Goal: Task Accomplishment & Management: Use online tool/utility

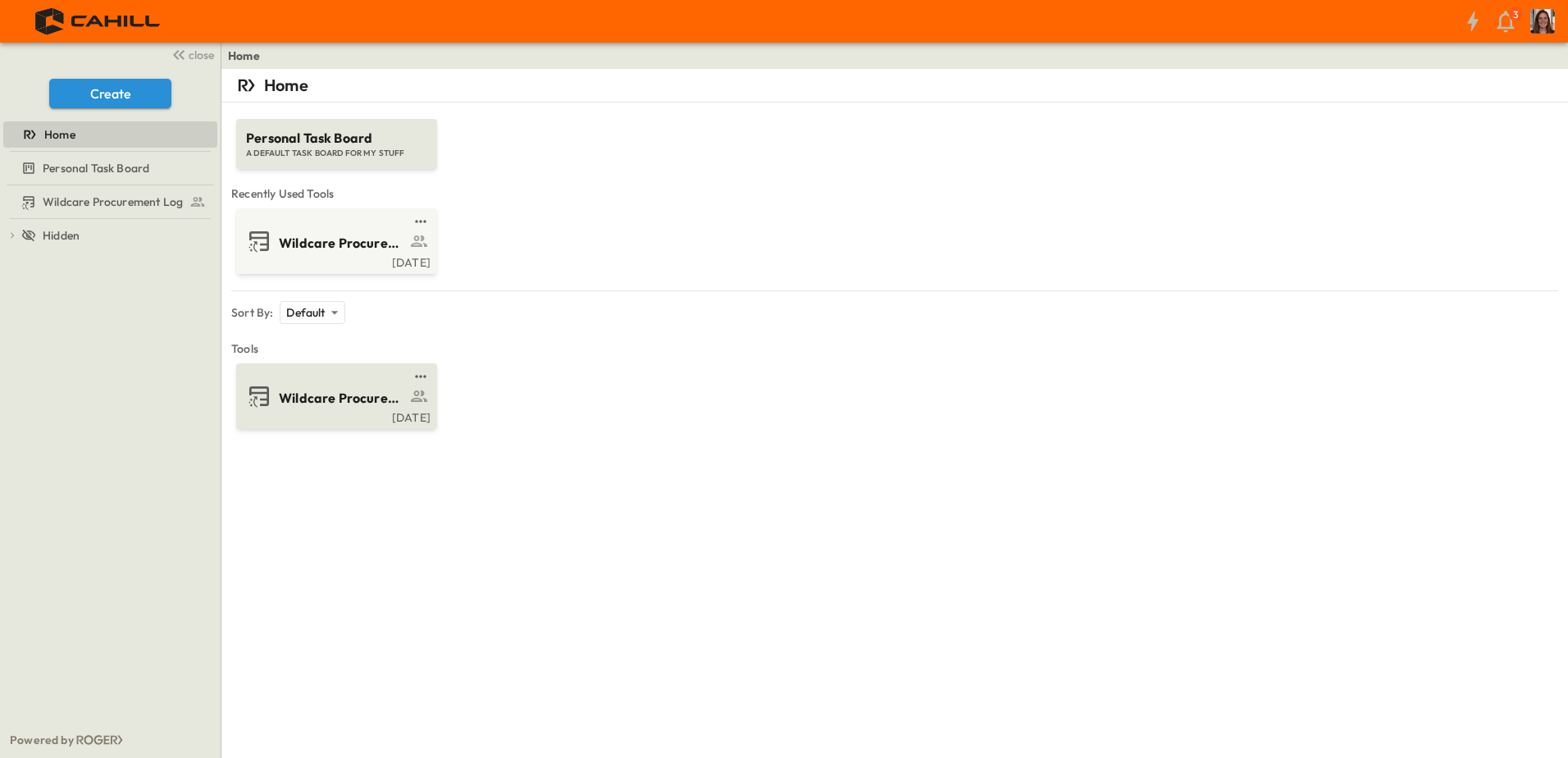
click at [309, 387] on div "Wildcare Procurement Log" at bounding box center [359, 397] width 160 height 22
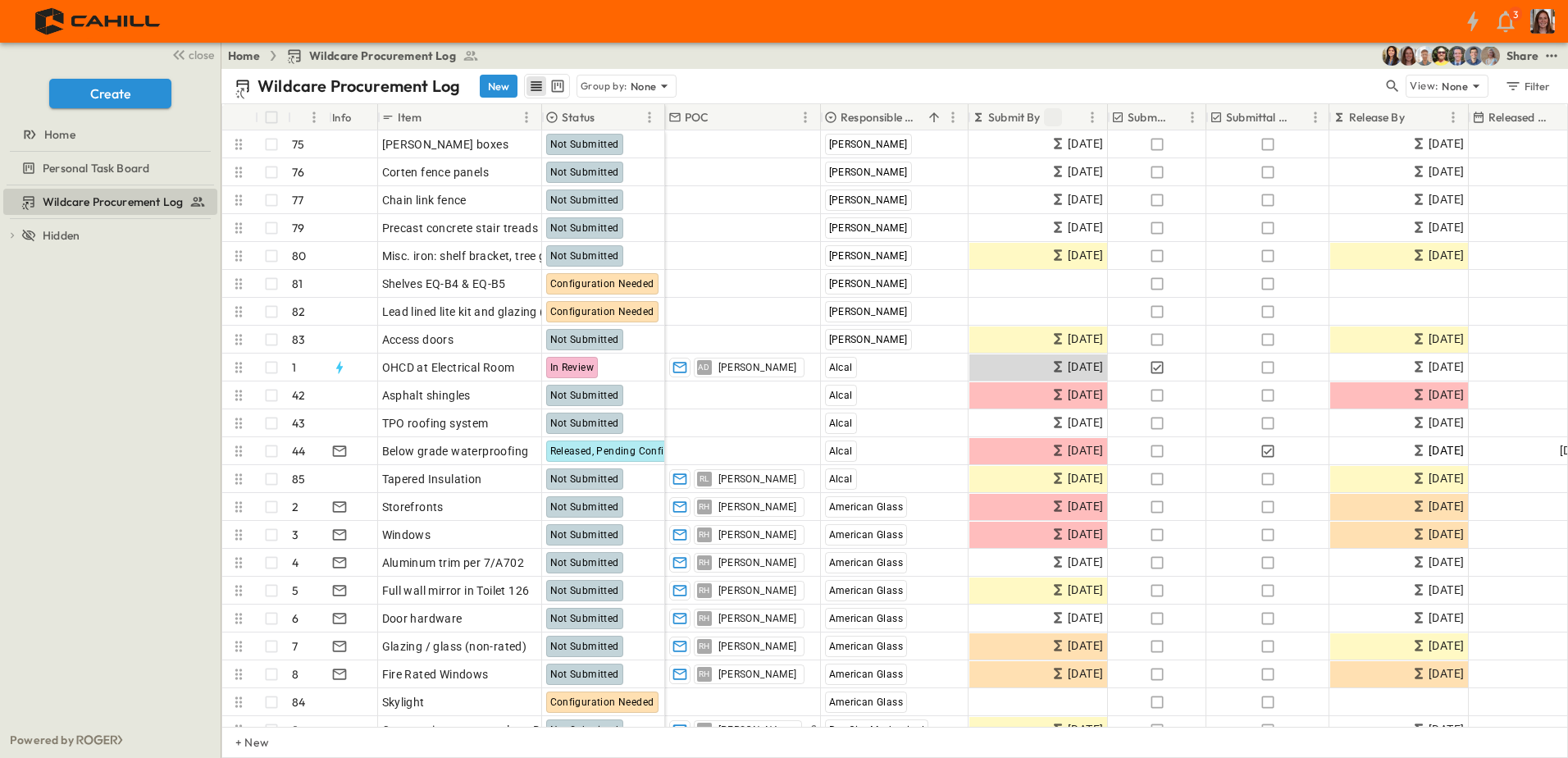
click at [1057, 115] on icon "Sort" at bounding box center [1052, 116] width 9 height 9
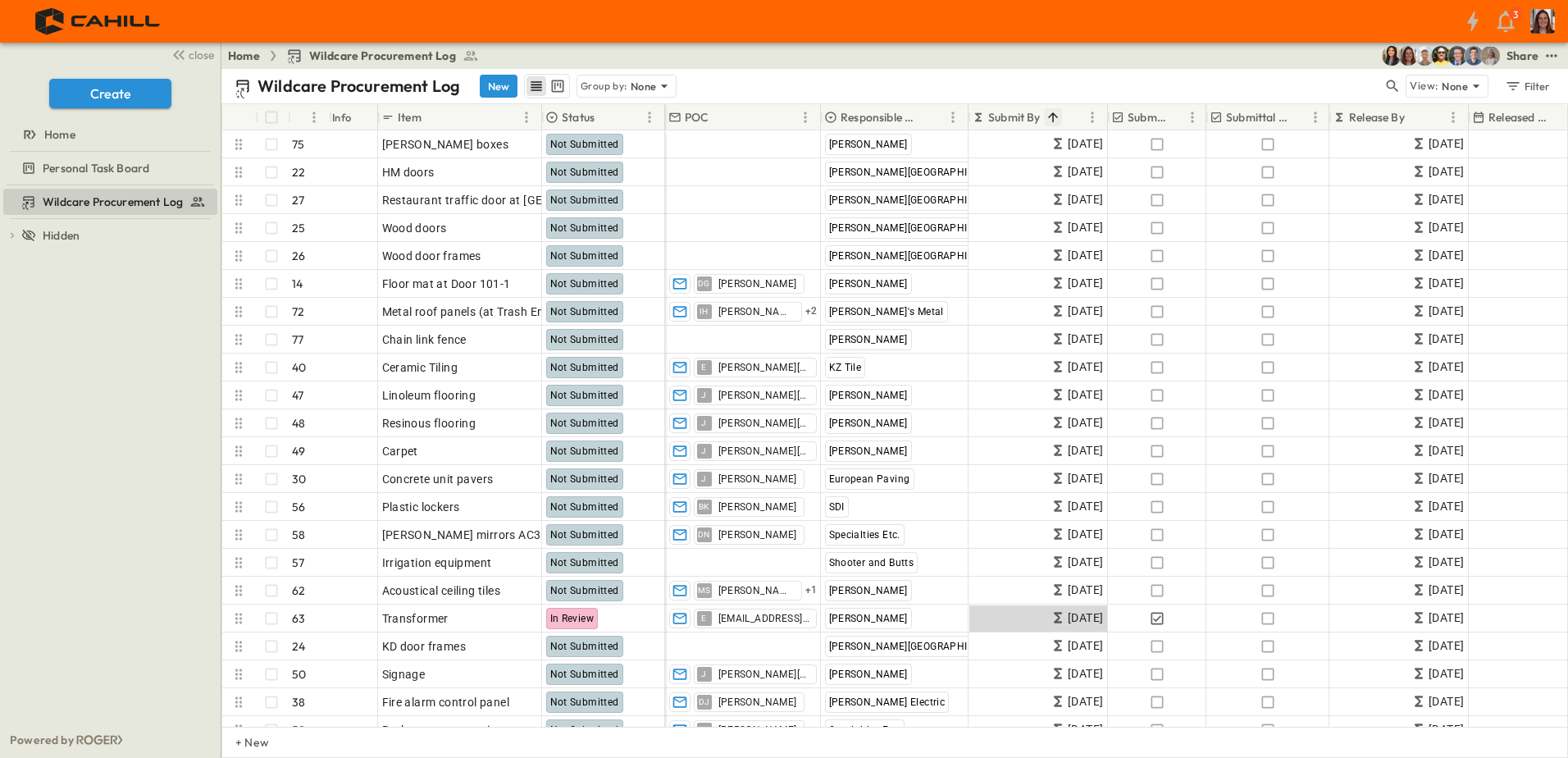
click at [1054, 116] on icon "Sort" at bounding box center [1052, 117] width 15 height 15
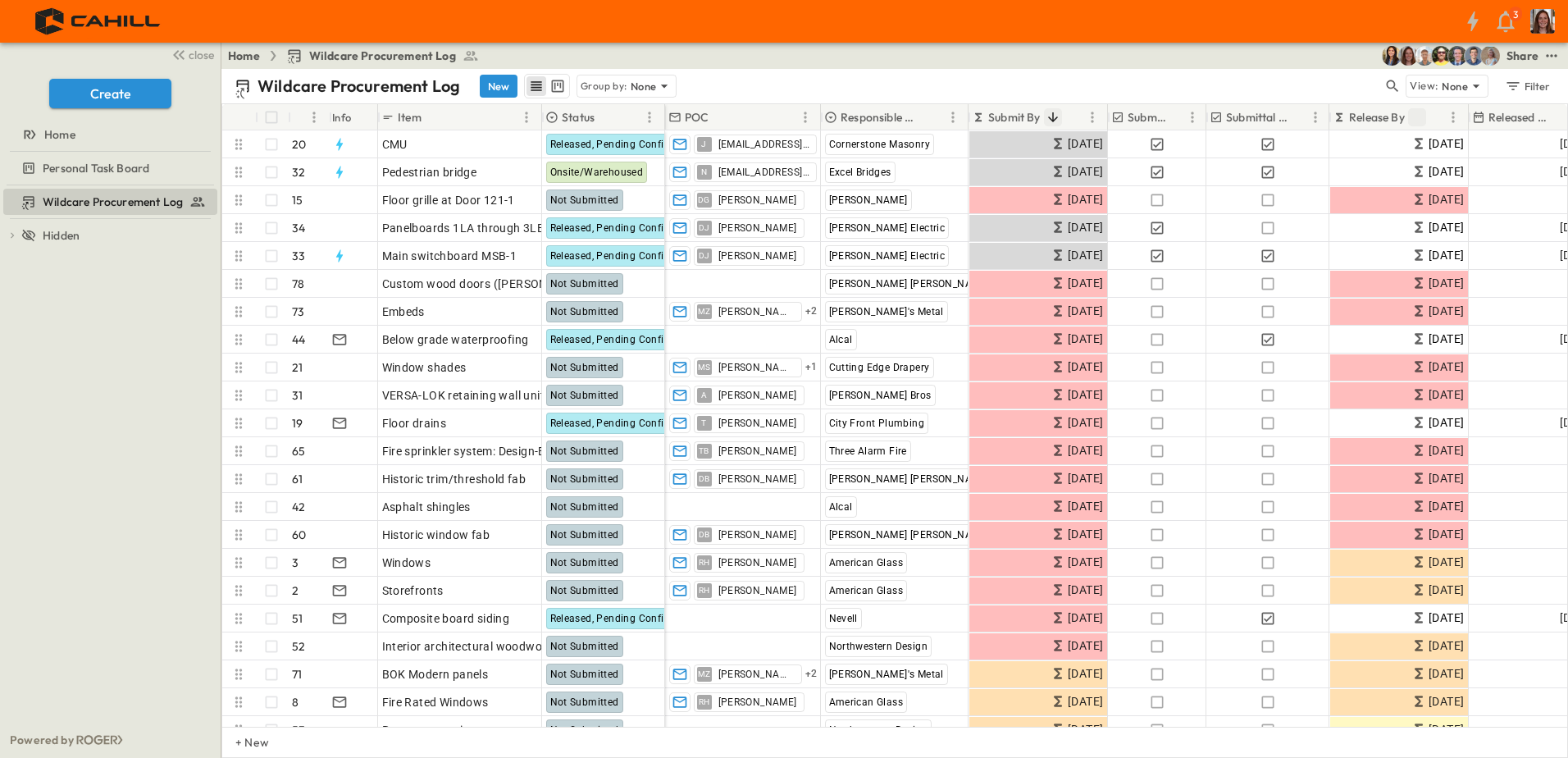
click at [1418, 115] on icon "Sort" at bounding box center [1416, 117] width 15 height 15
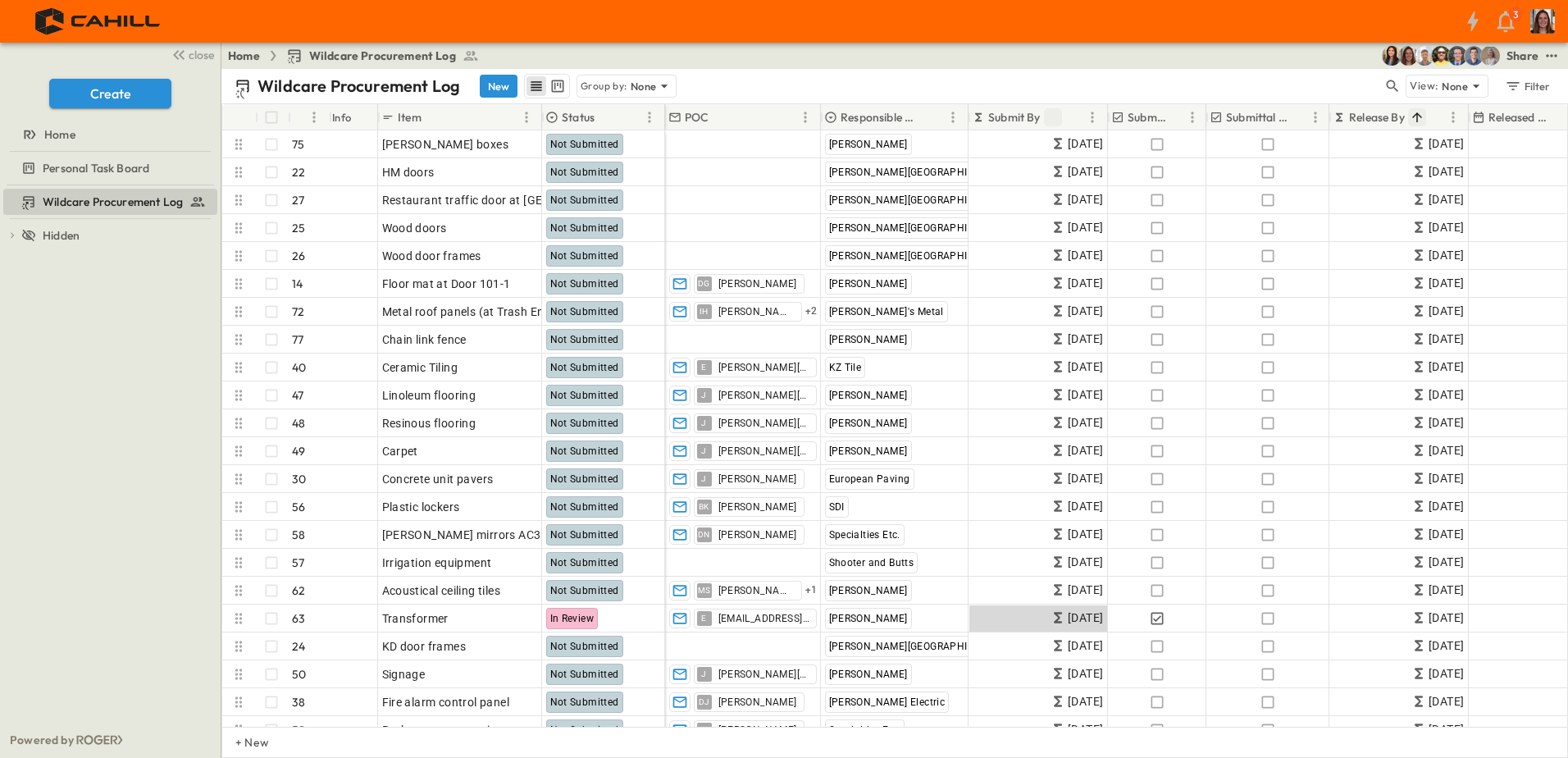
click at [1418, 115] on icon "Sort" at bounding box center [1416, 117] width 15 height 15
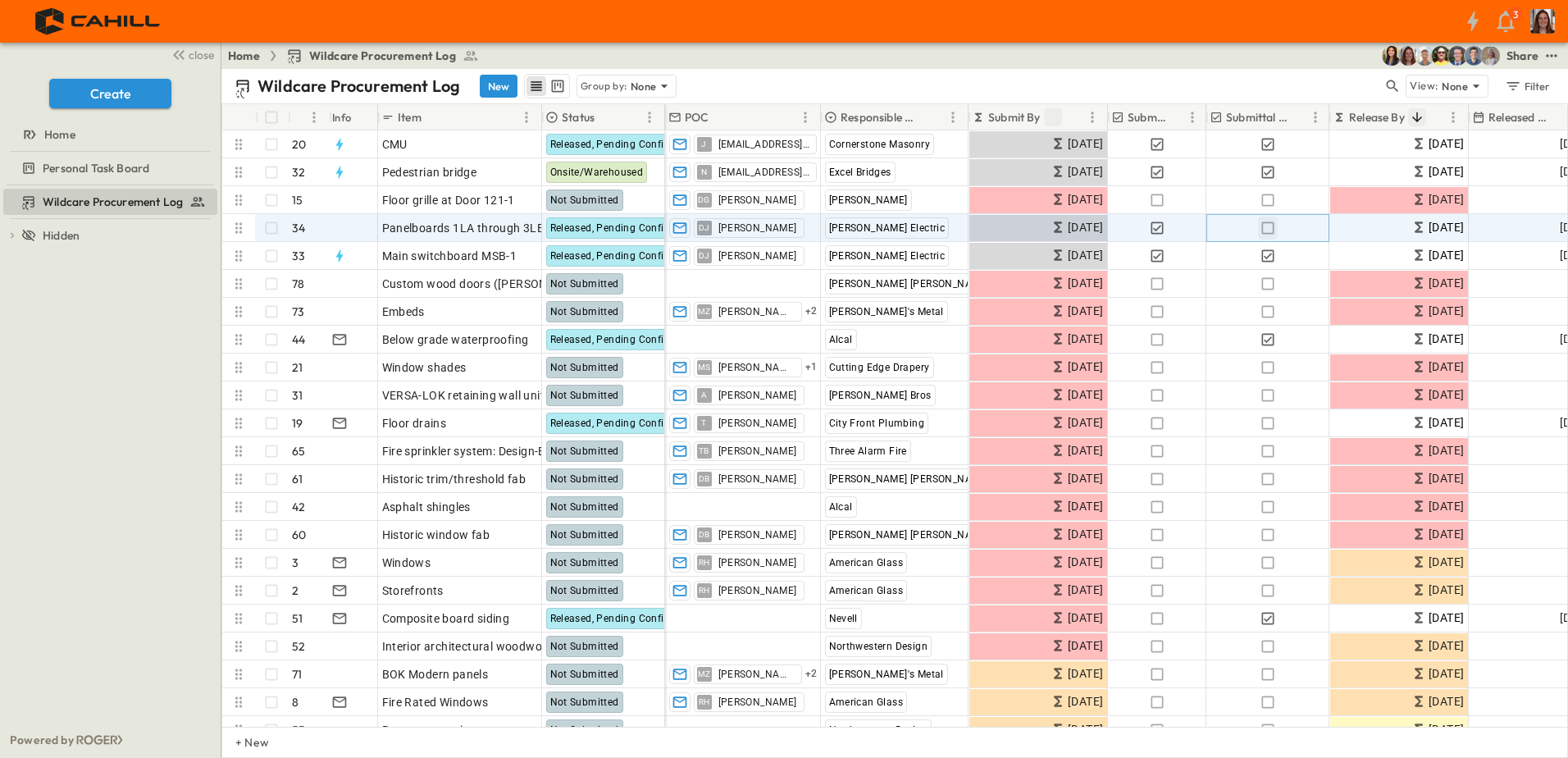
click at [1267, 233] on icon "button" at bounding box center [1267, 227] width 16 height 16
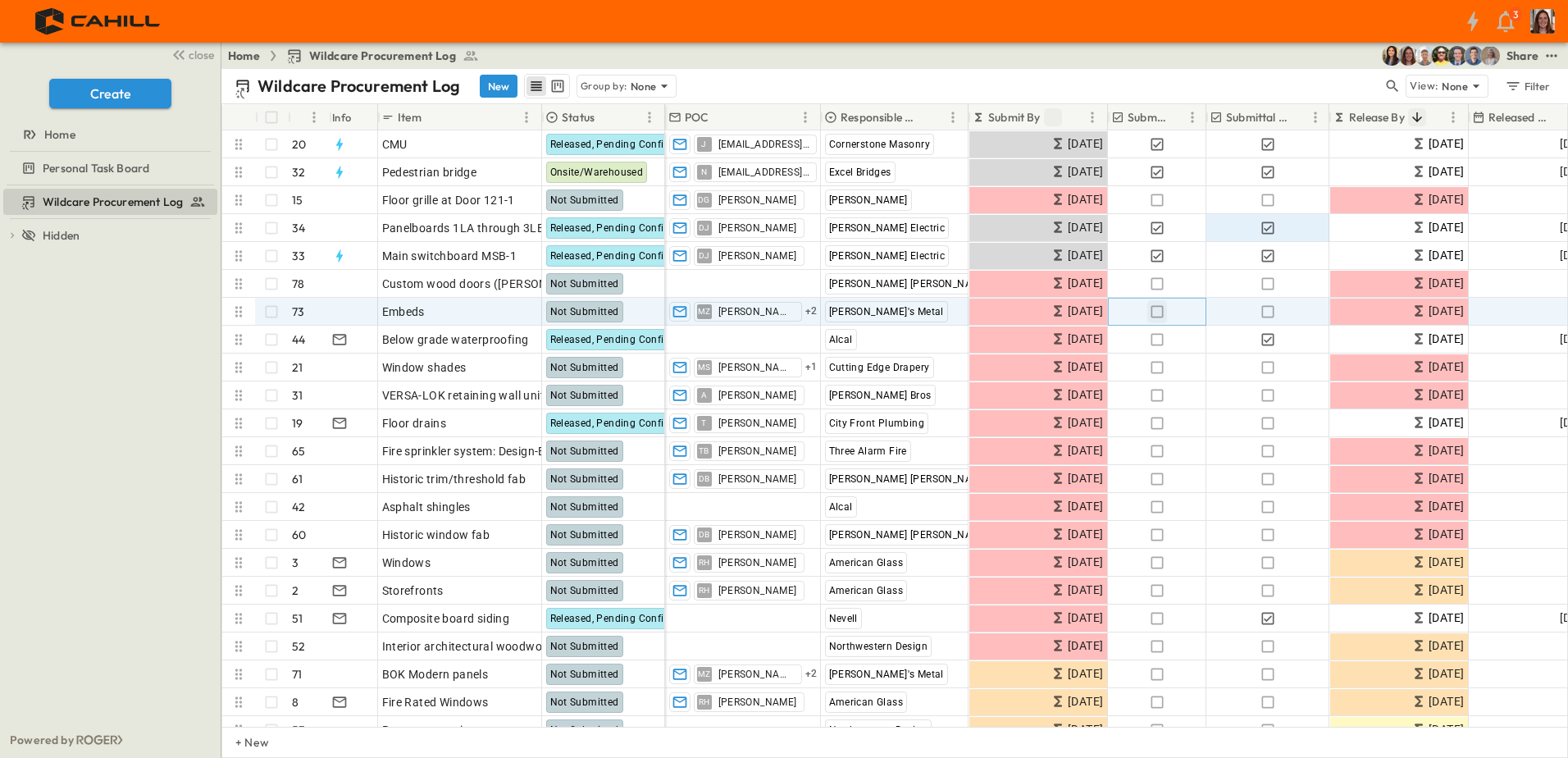
click at [1157, 318] on icon "button" at bounding box center [1156, 311] width 12 height 12
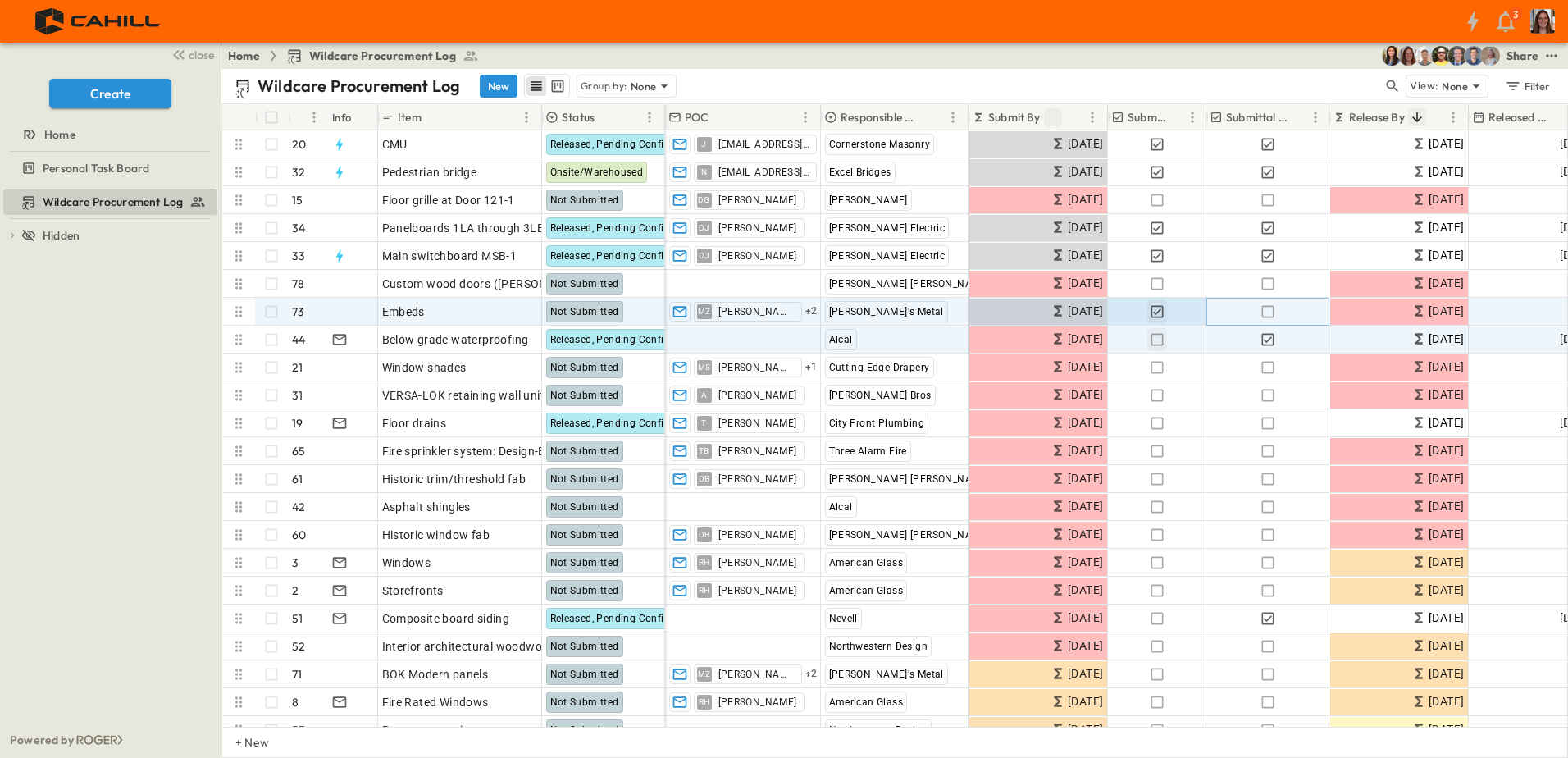
click at [1270, 311] on icon "button" at bounding box center [1267, 311] width 16 height 16
click at [1156, 343] on icon "button" at bounding box center [1156, 339] width 16 height 16
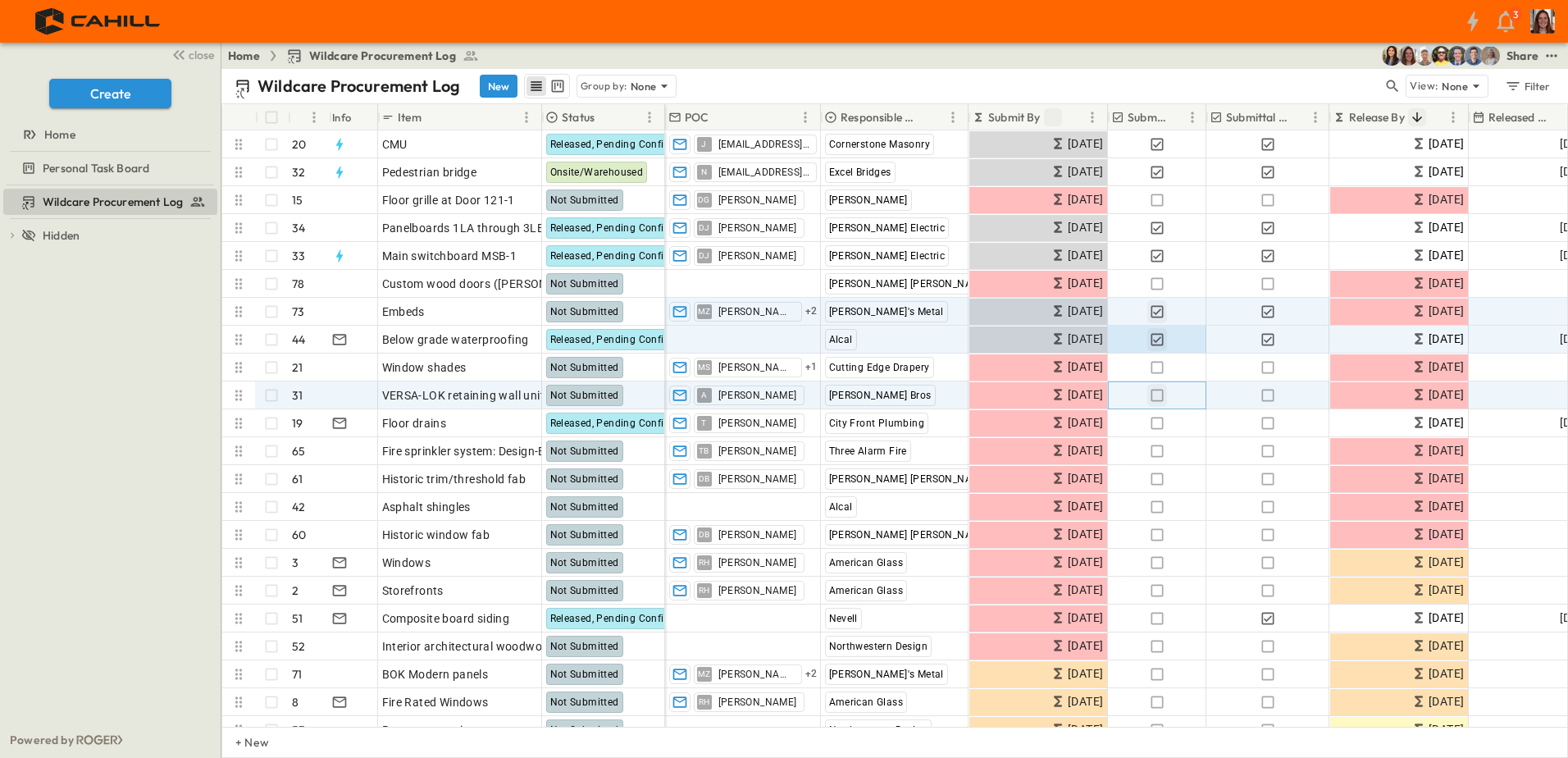
click at [1159, 402] on icon "button" at bounding box center [1156, 395] width 16 height 16
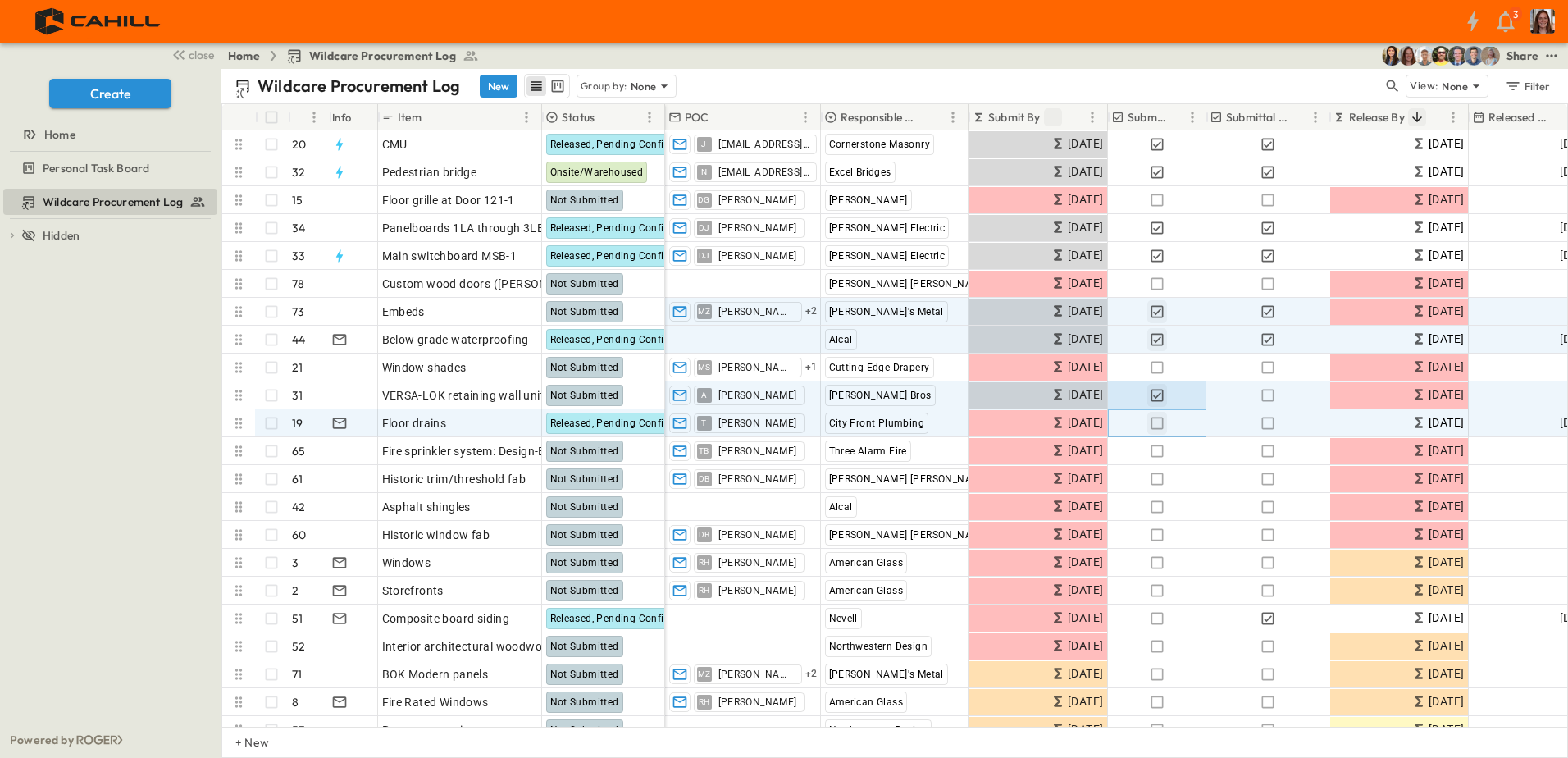
click at [1160, 426] on icon "button" at bounding box center [1156, 423] width 16 height 16
click at [1269, 424] on icon "button" at bounding box center [1267, 423] width 16 height 16
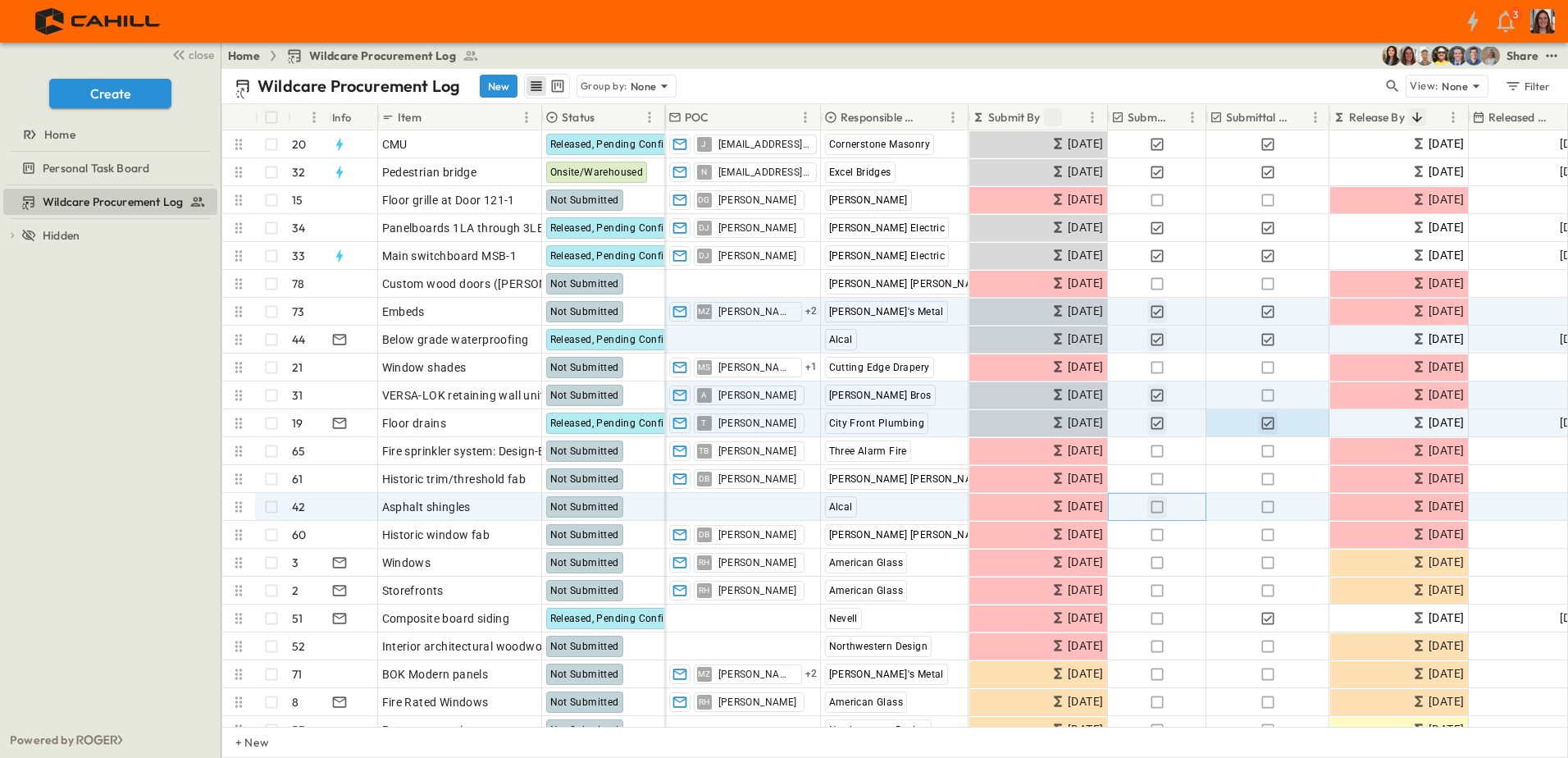
click at [1156, 505] on icon "button" at bounding box center [1156, 506] width 16 height 16
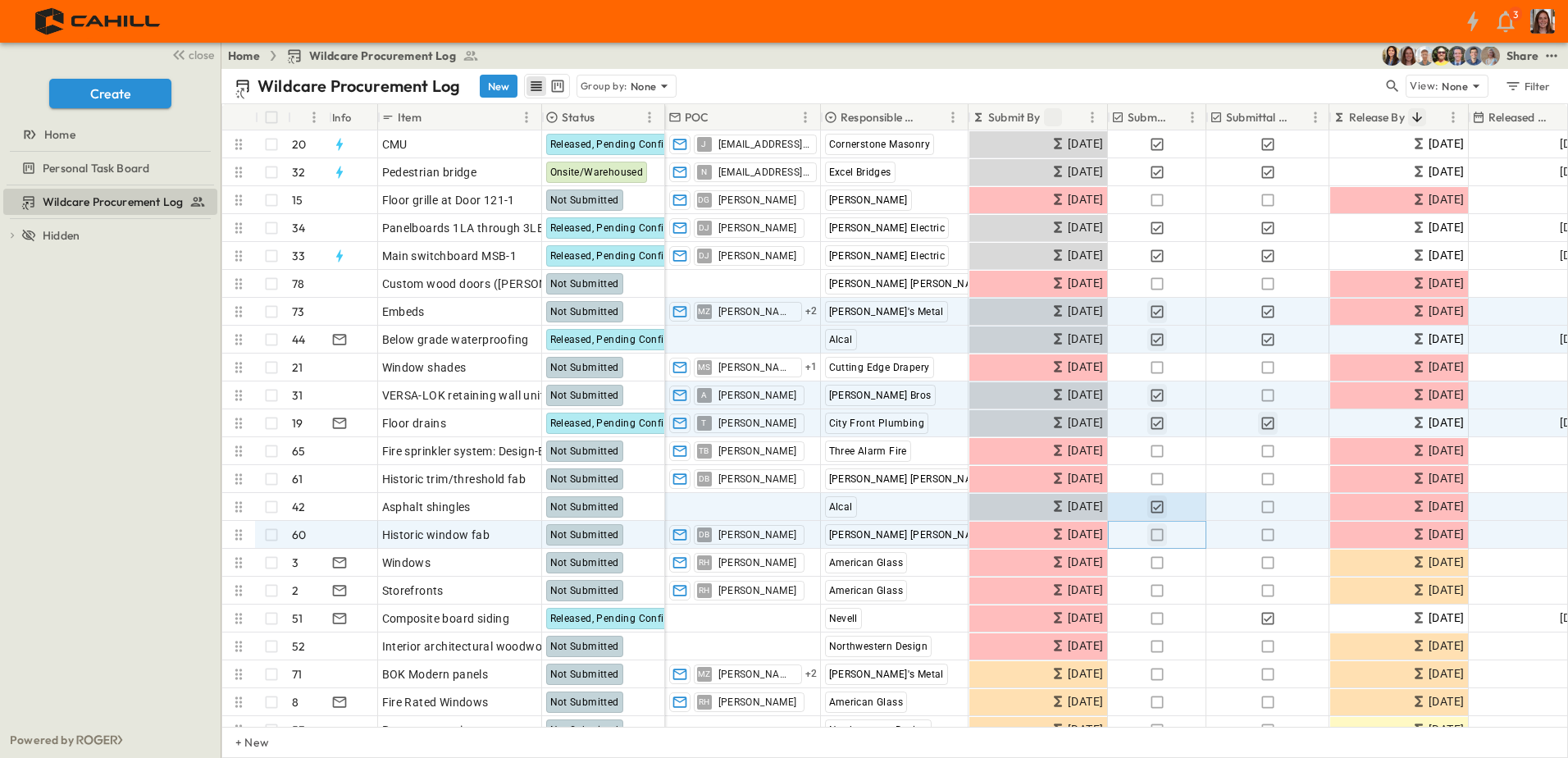
click at [1155, 536] on icon "button" at bounding box center [1156, 534] width 16 height 16
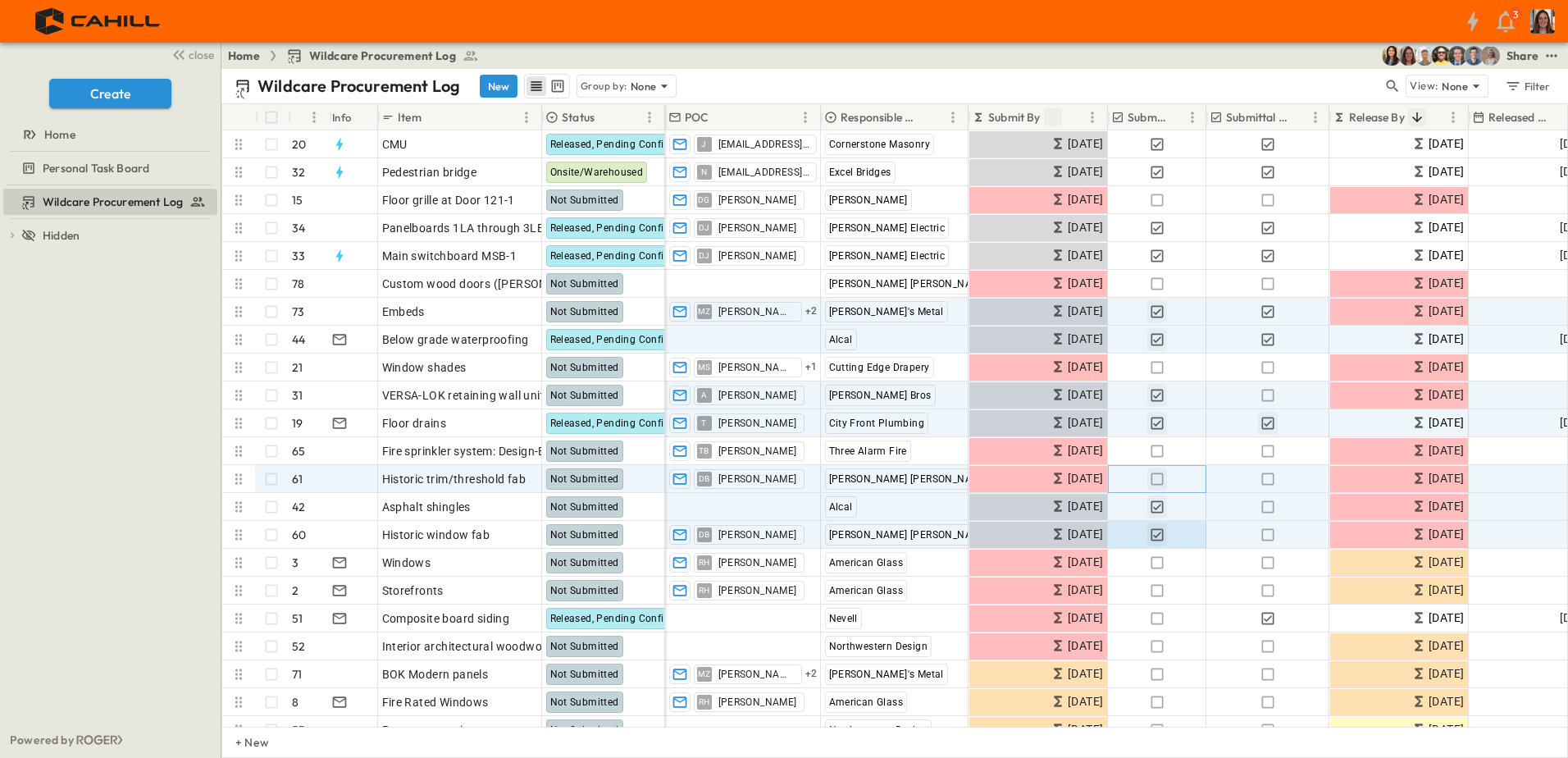
click at [1157, 479] on icon "button" at bounding box center [1156, 479] width 16 height 16
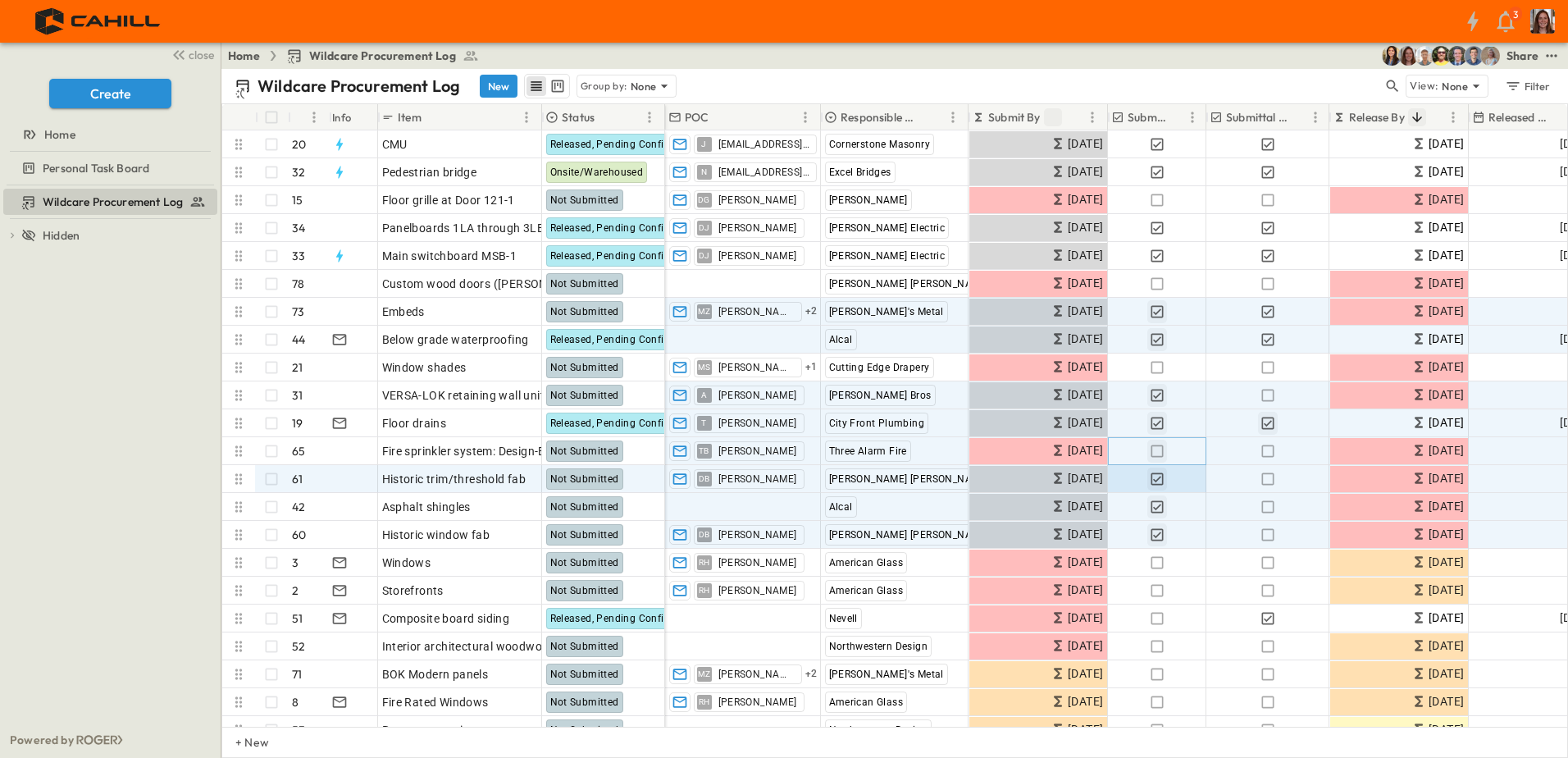
click at [1156, 450] on icon "button" at bounding box center [1156, 450] width 16 height 16
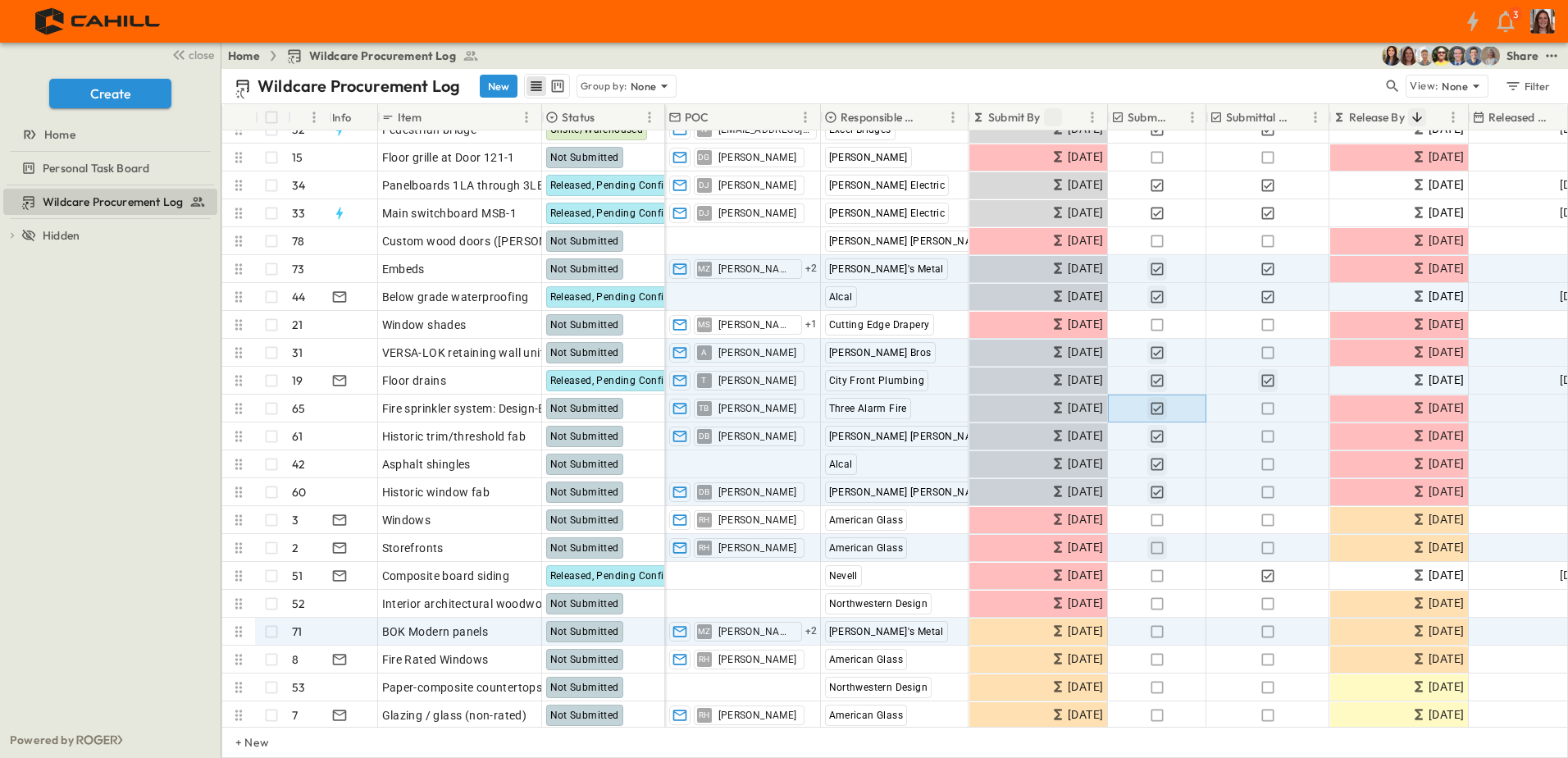
scroll to position [82, 0]
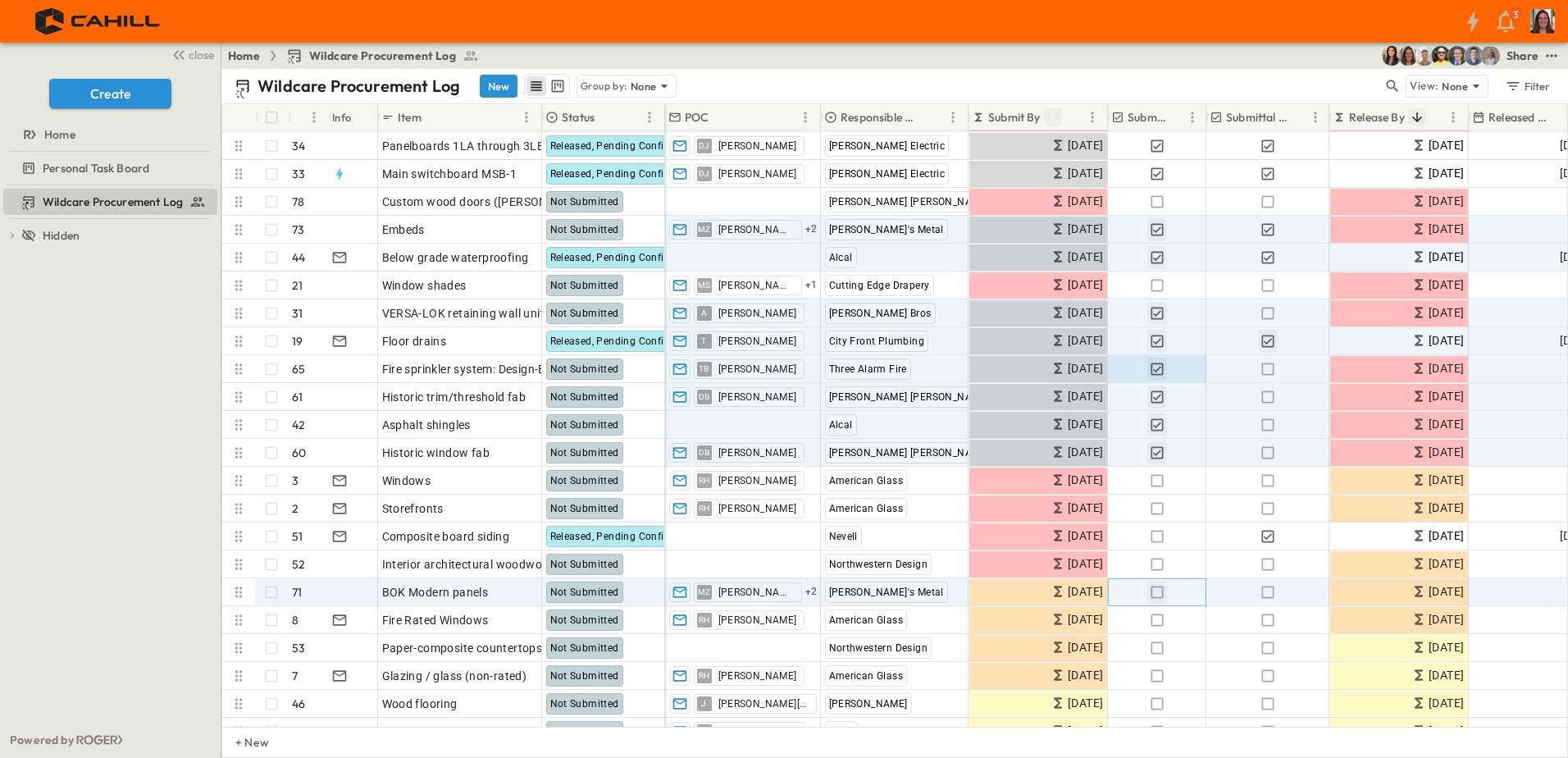
click at [1155, 593] on icon "button" at bounding box center [1156, 592] width 16 height 16
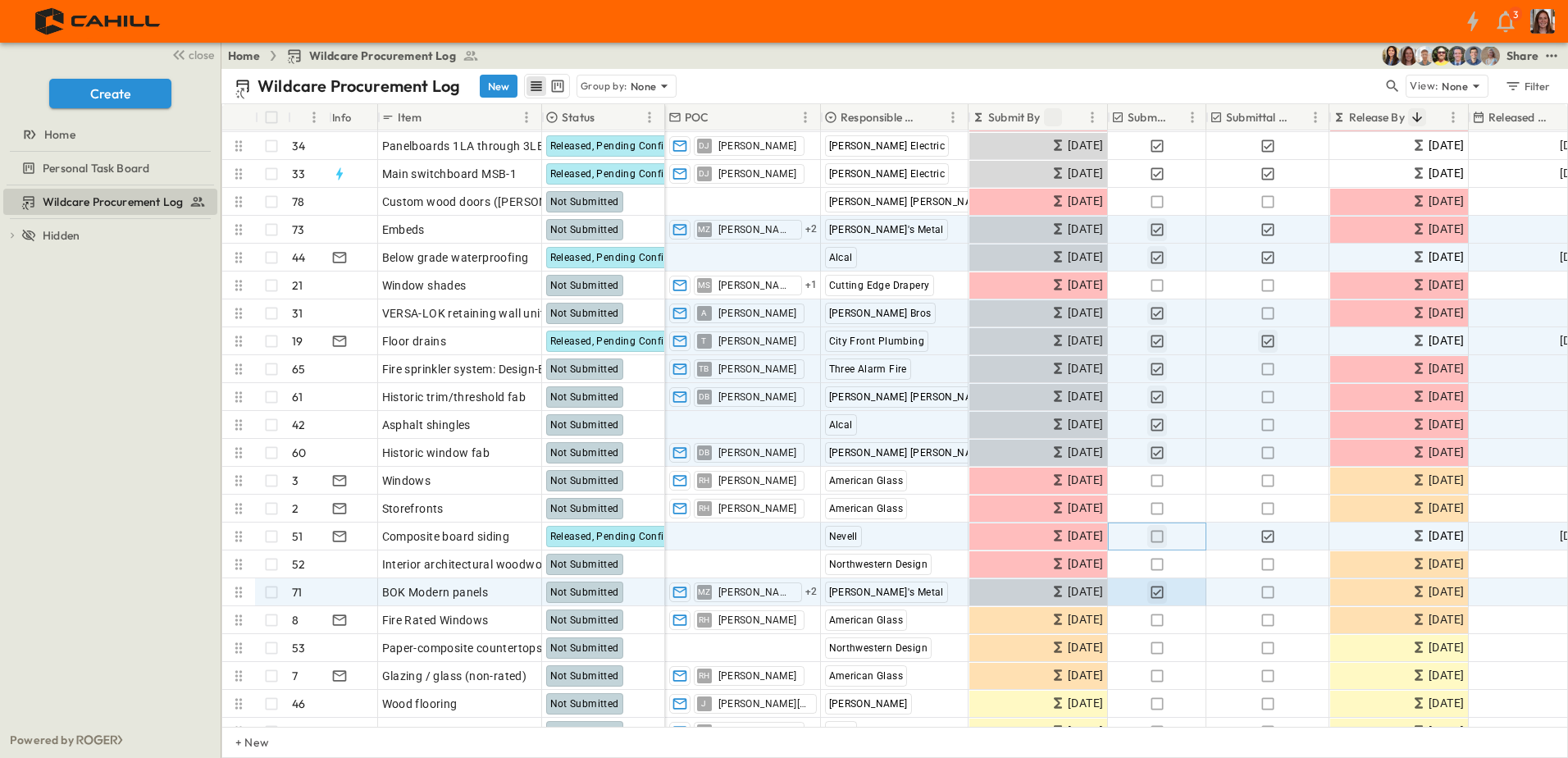
click at [1159, 539] on icon "button" at bounding box center [1156, 536] width 16 height 16
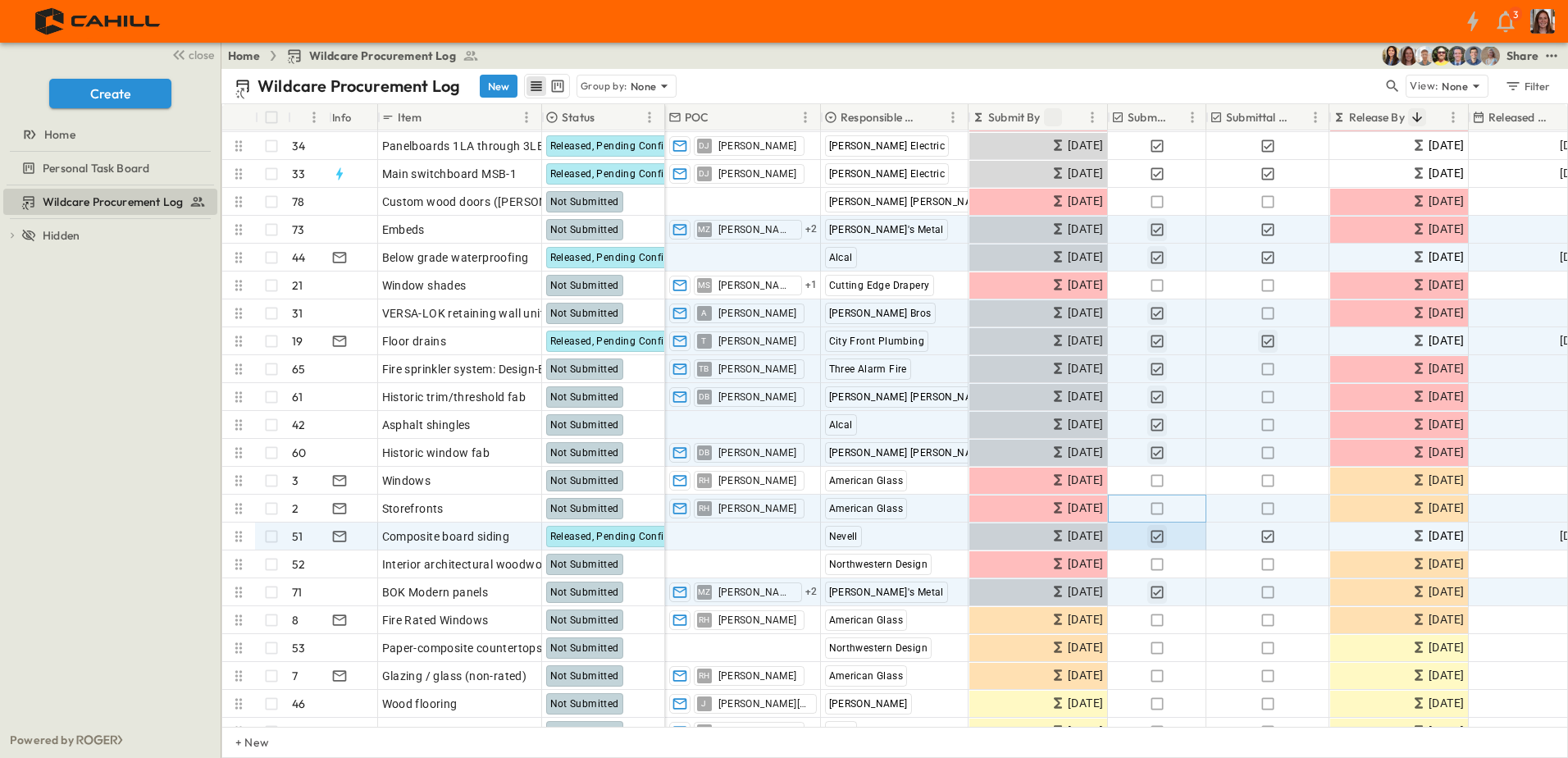
click at [1157, 506] on icon "button" at bounding box center [1156, 508] width 16 height 16
click at [1161, 484] on icon "button" at bounding box center [1156, 481] width 16 height 16
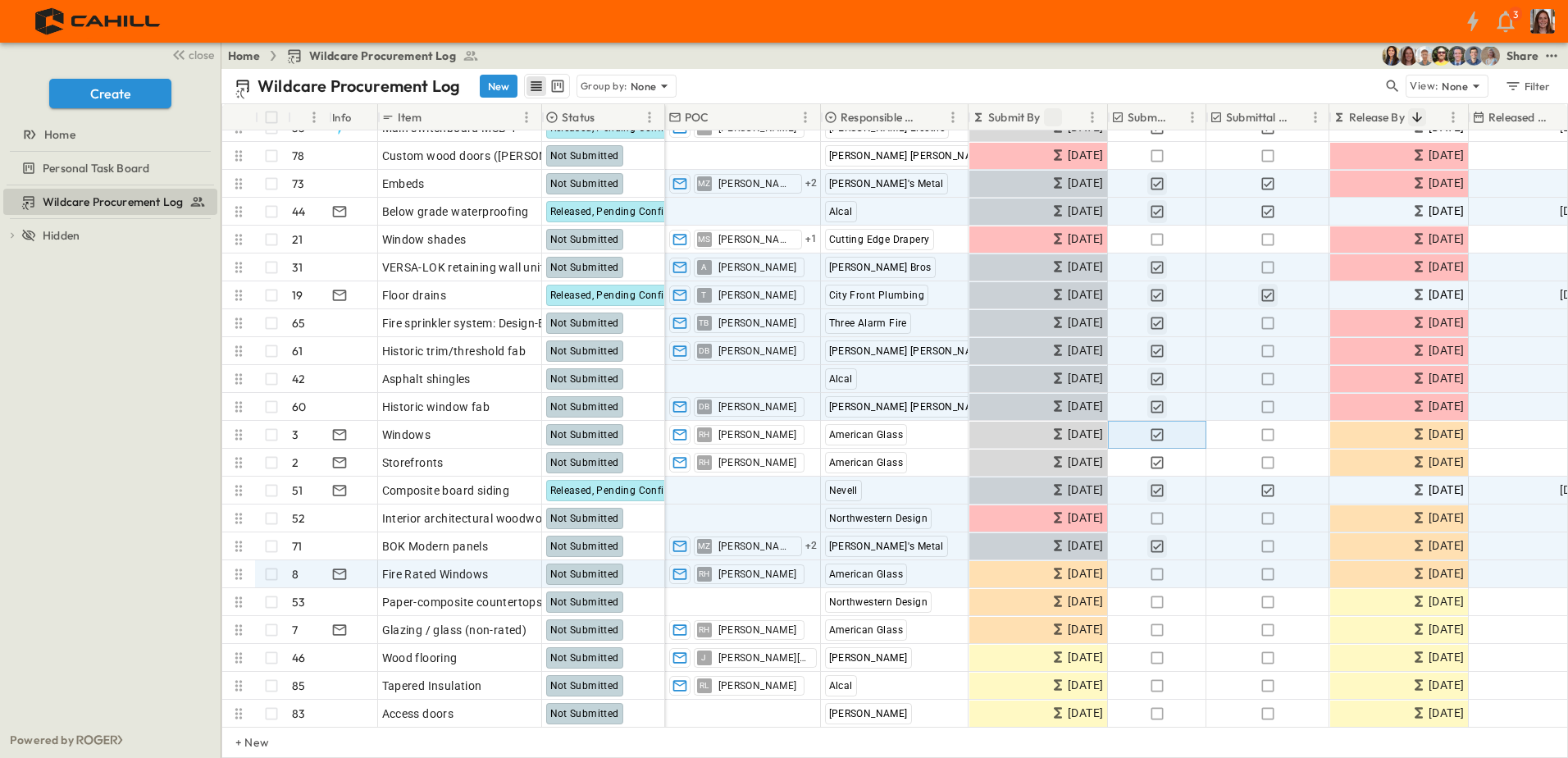
scroll to position [164, 0]
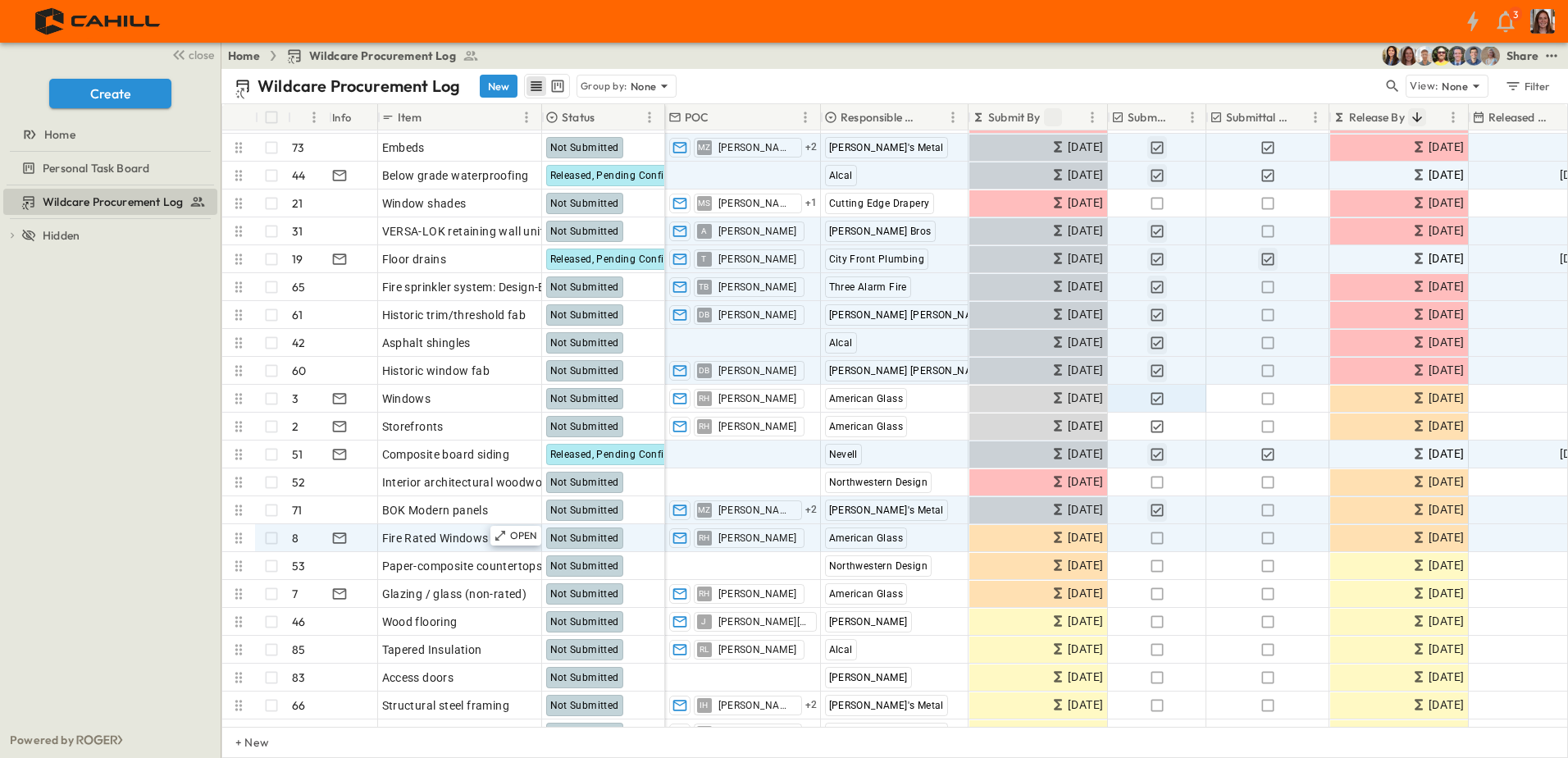
click at [238, 538] on icon at bounding box center [239, 537] width 7 height 10
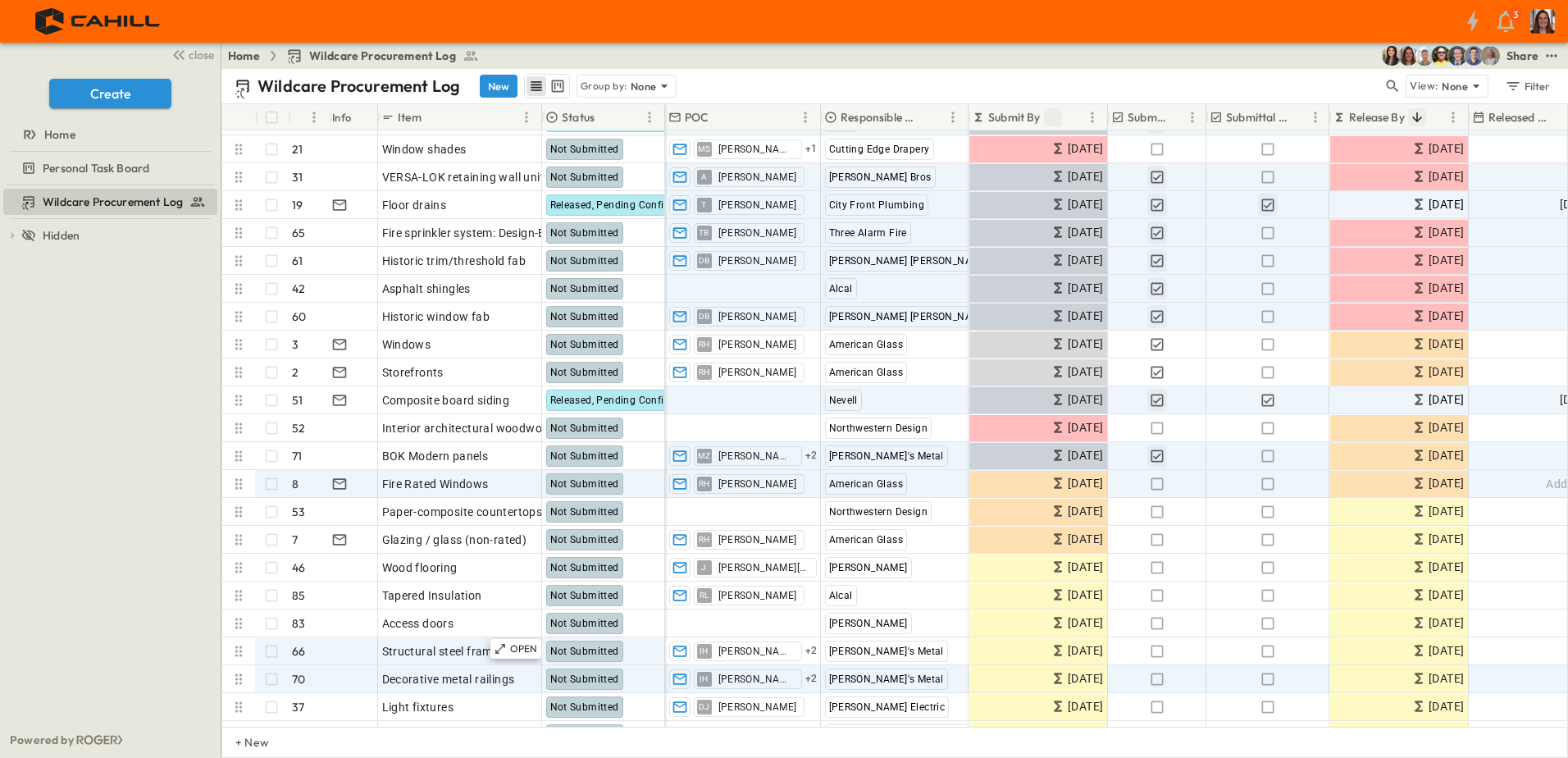
scroll to position [246, 0]
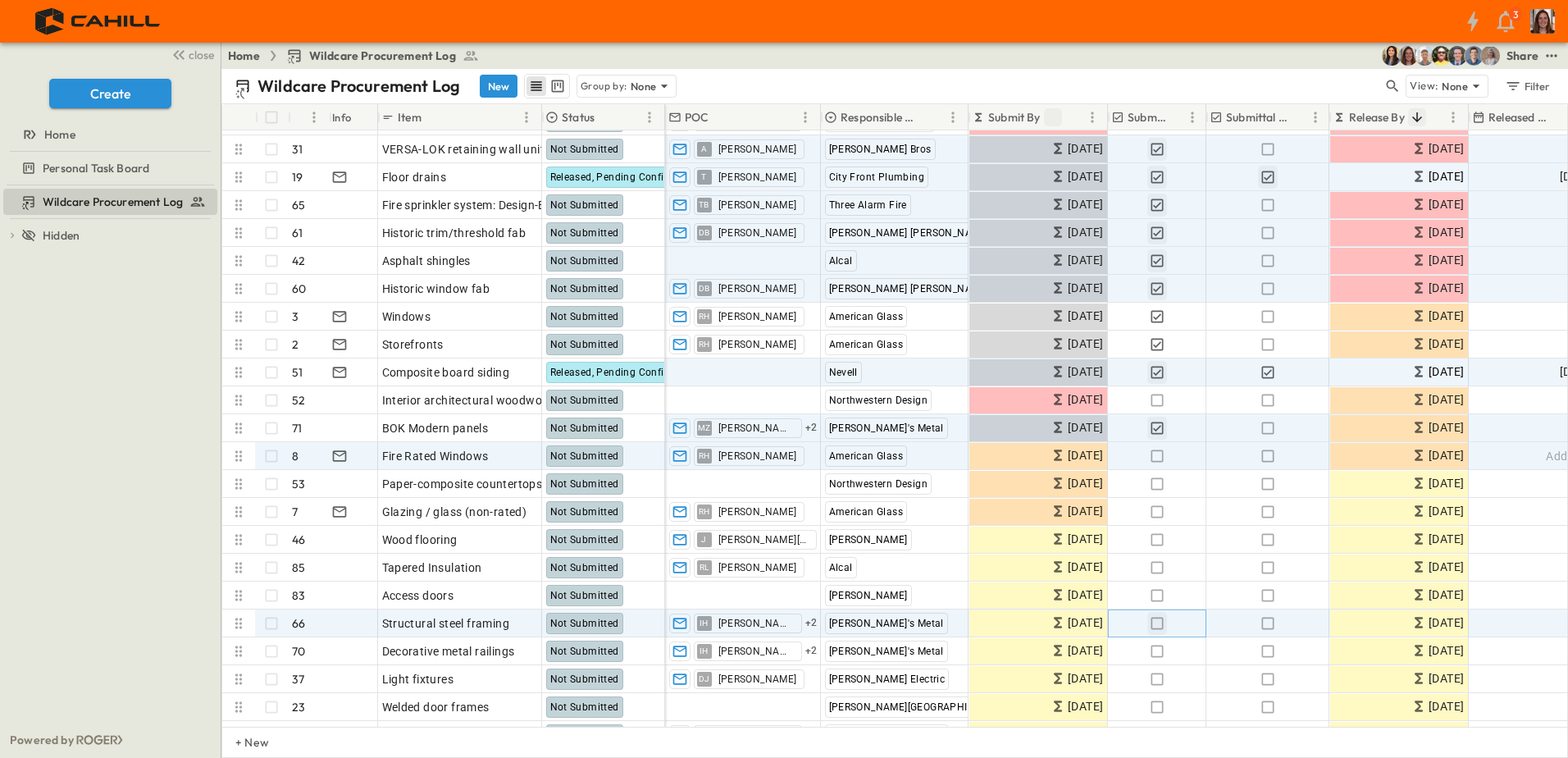
click at [1152, 623] on icon "button" at bounding box center [1156, 623] width 16 height 16
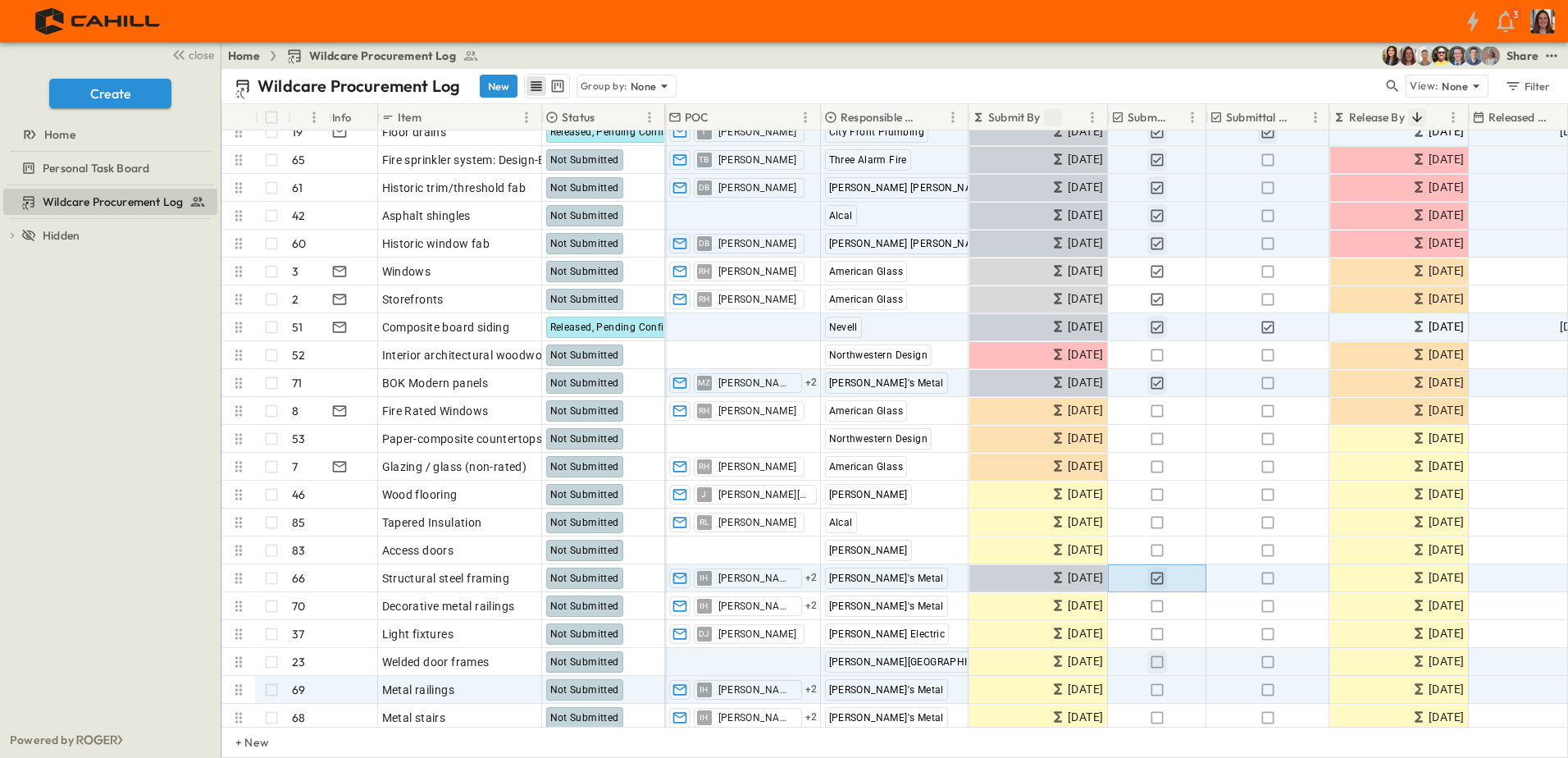
scroll to position [328, 0]
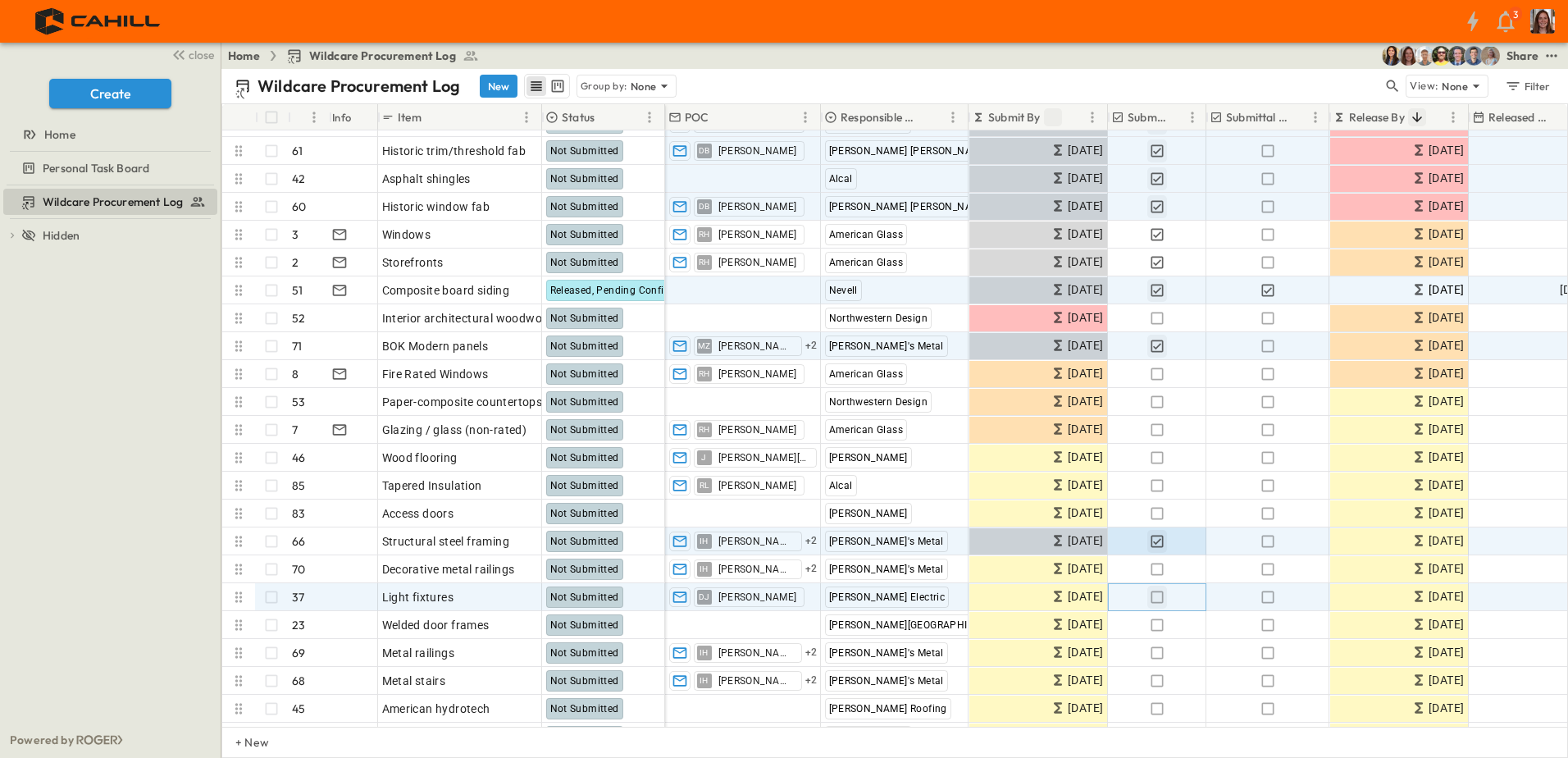
click at [1153, 596] on icon "button" at bounding box center [1156, 597] width 16 height 16
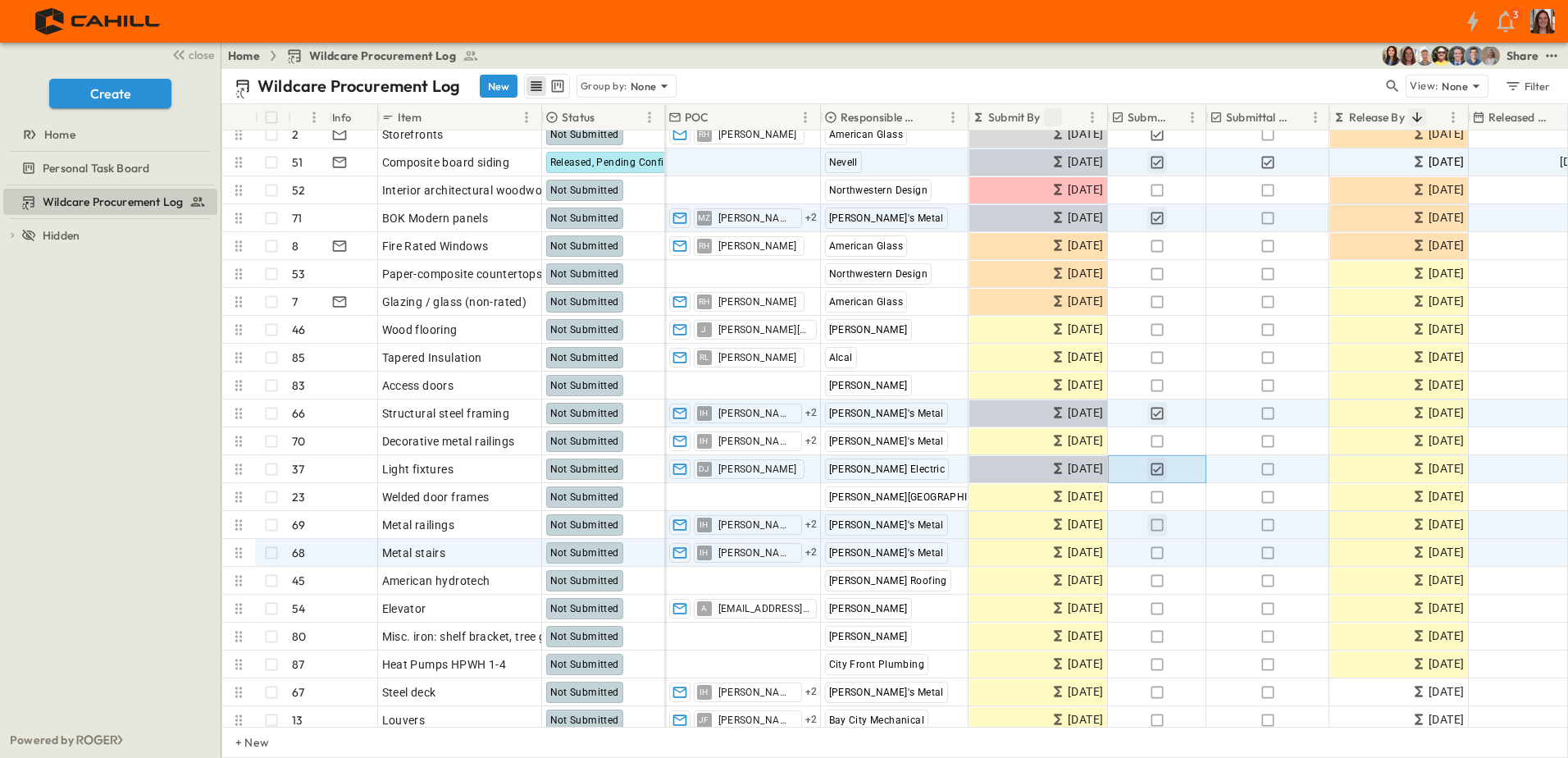
scroll to position [492, 0]
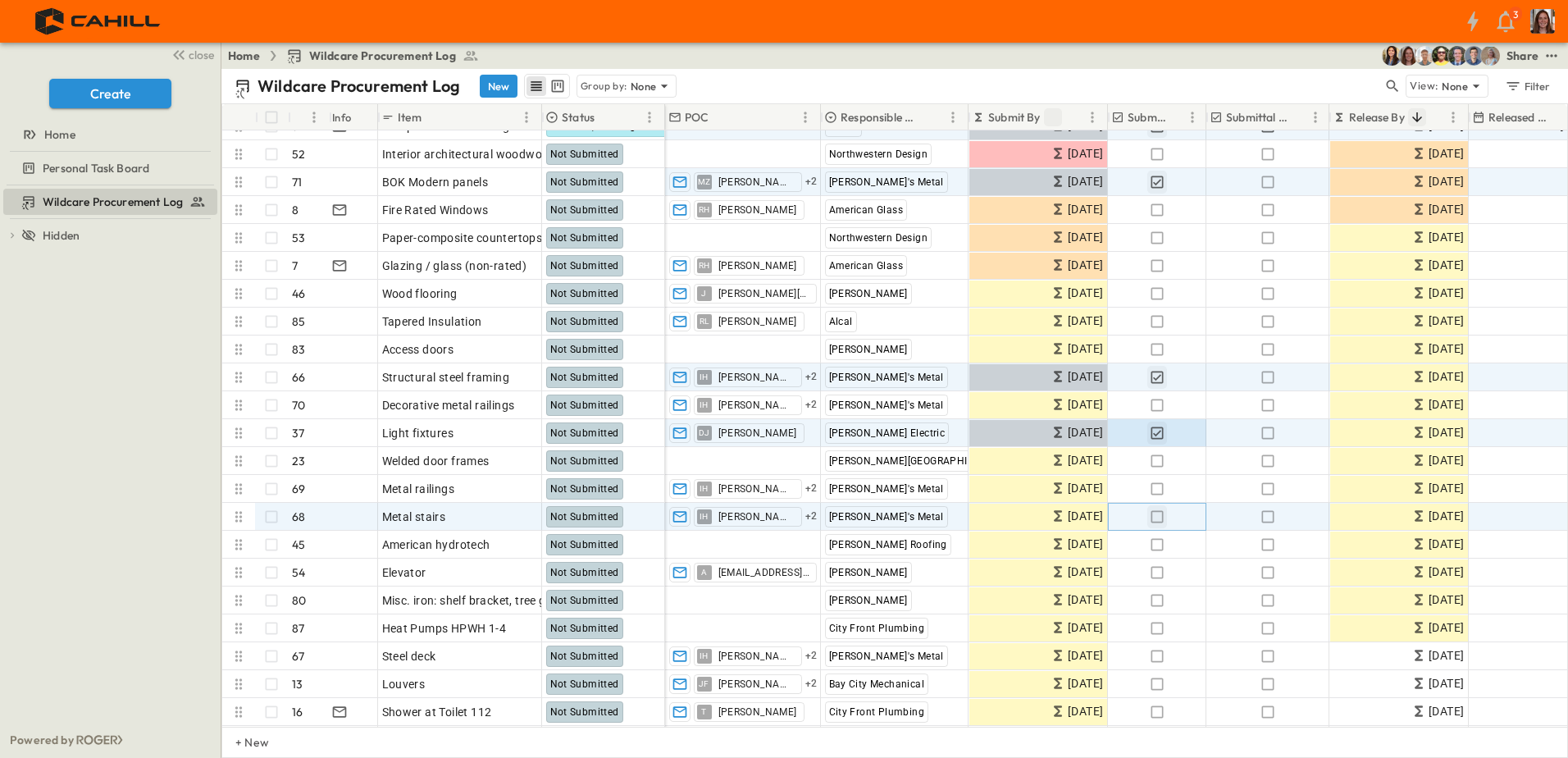
click at [1156, 516] on icon "button" at bounding box center [1156, 516] width 16 height 16
click at [1269, 518] on icon "button" at bounding box center [1267, 516] width 16 height 16
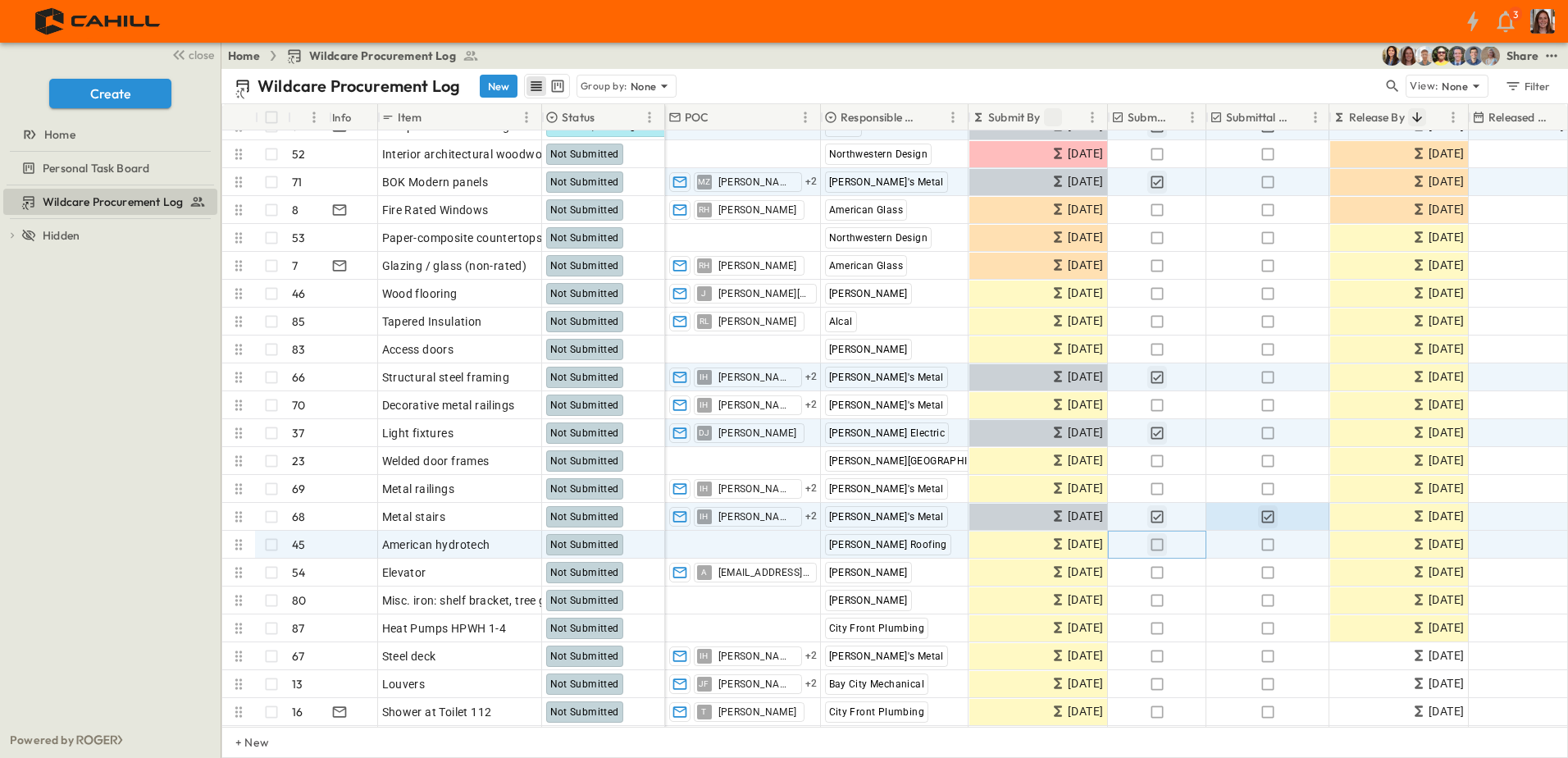
click at [1153, 546] on icon "button" at bounding box center [1156, 544] width 16 height 16
click at [1264, 546] on icon "button" at bounding box center [1267, 544] width 16 height 16
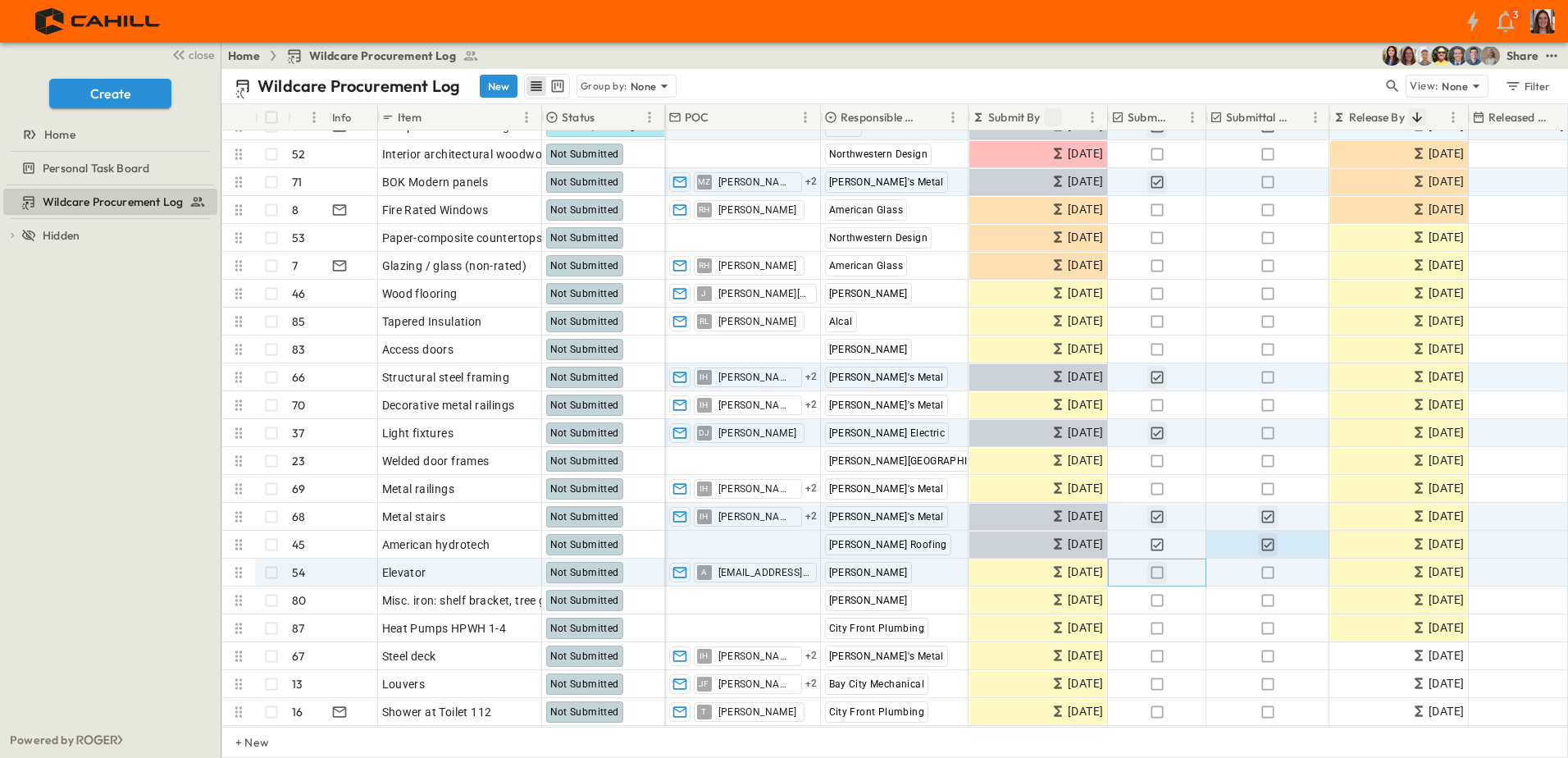
click at [1154, 573] on icon "button" at bounding box center [1156, 572] width 16 height 16
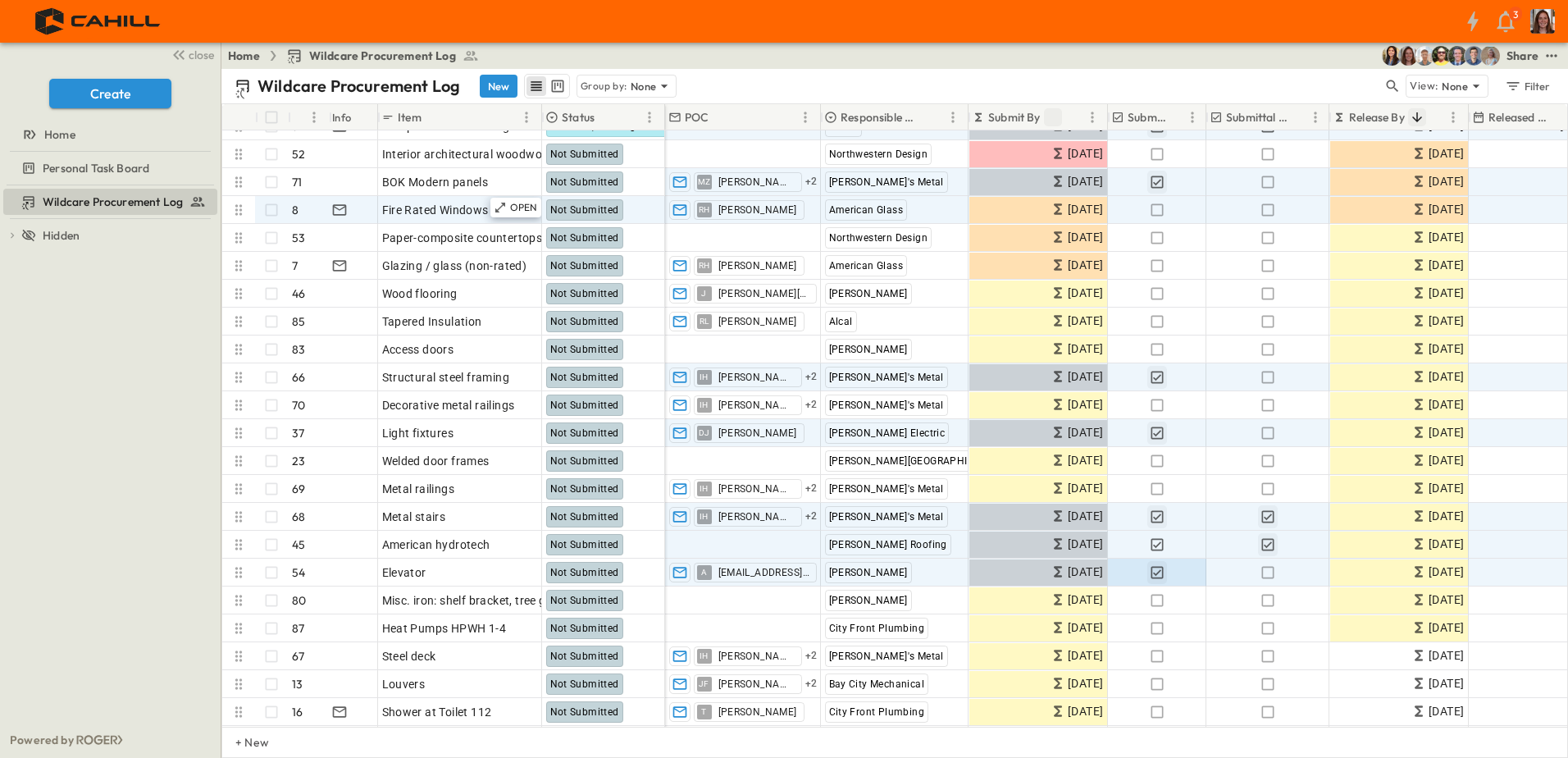
click at [237, 208] on icon at bounding box center [239, 209] width 7 height 10
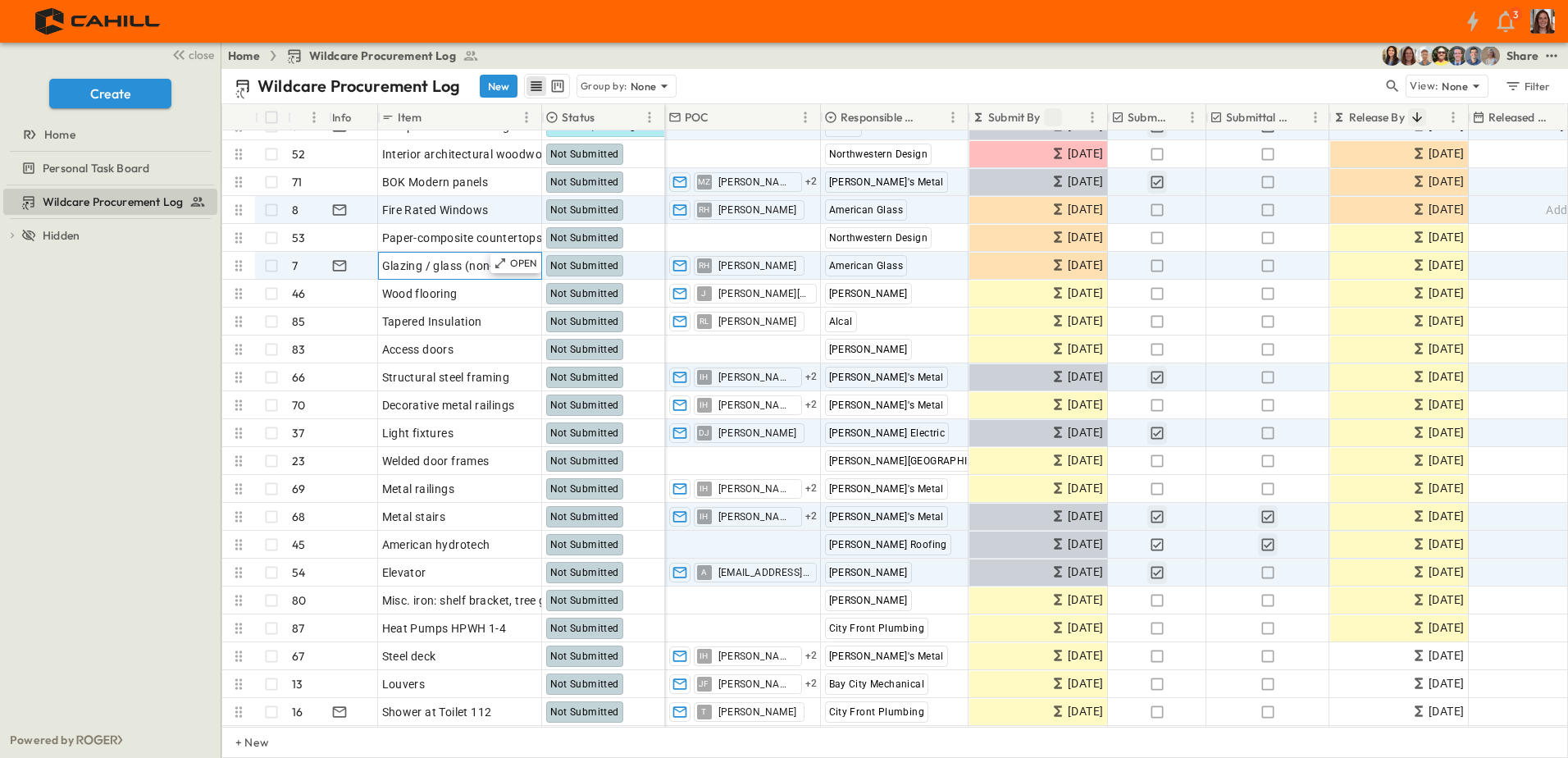
click at [450, 265] on span "Glazing / glass (non-rated)" at bounding box center [455, 265] width 146 height 16
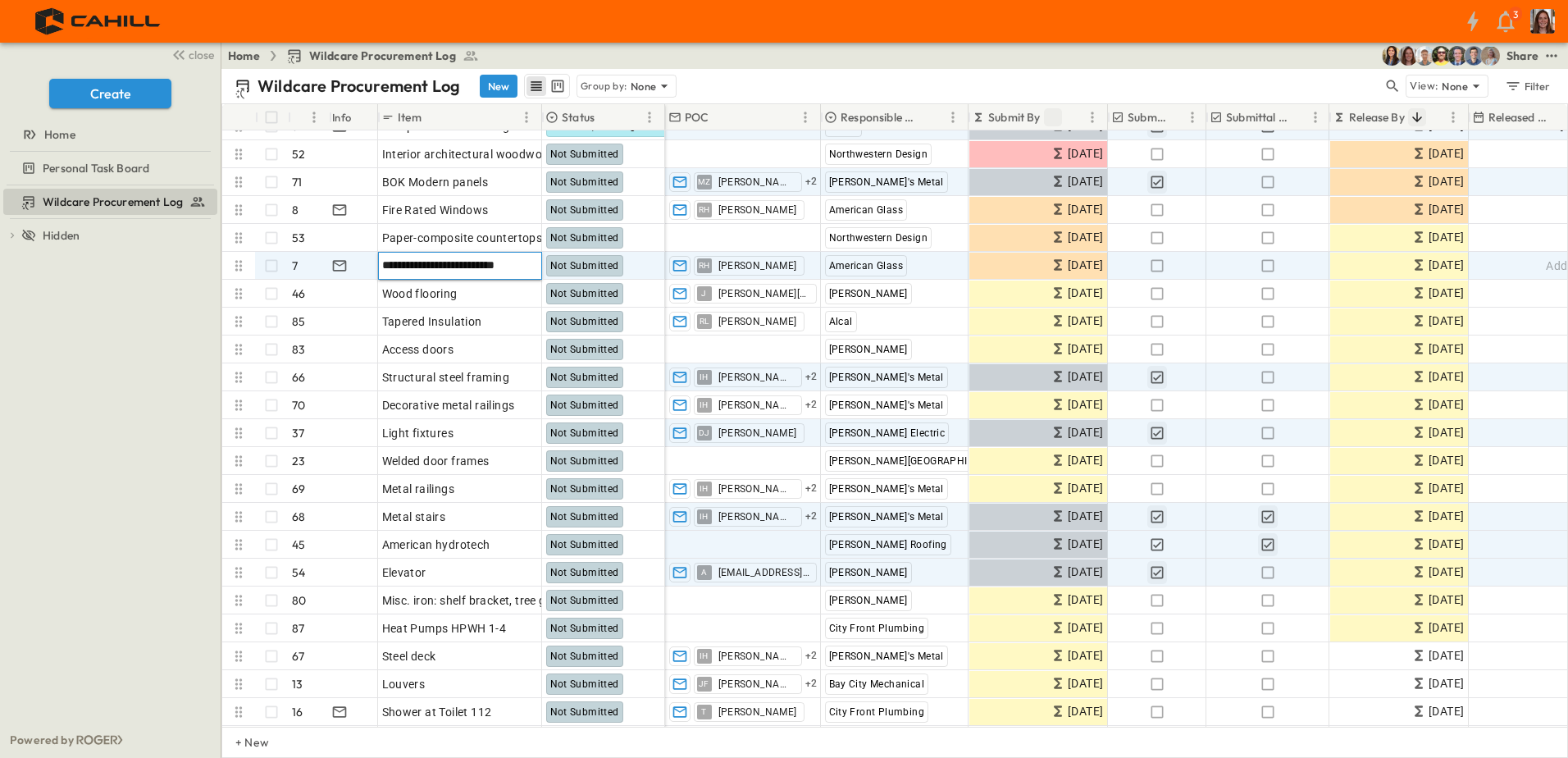
click at [515, 272] on input "**********" at bounding box center [460, 264] width 162 height 20
click at [530, 266] on input "**********" at bounding box center [460, 264] width 162 height 20
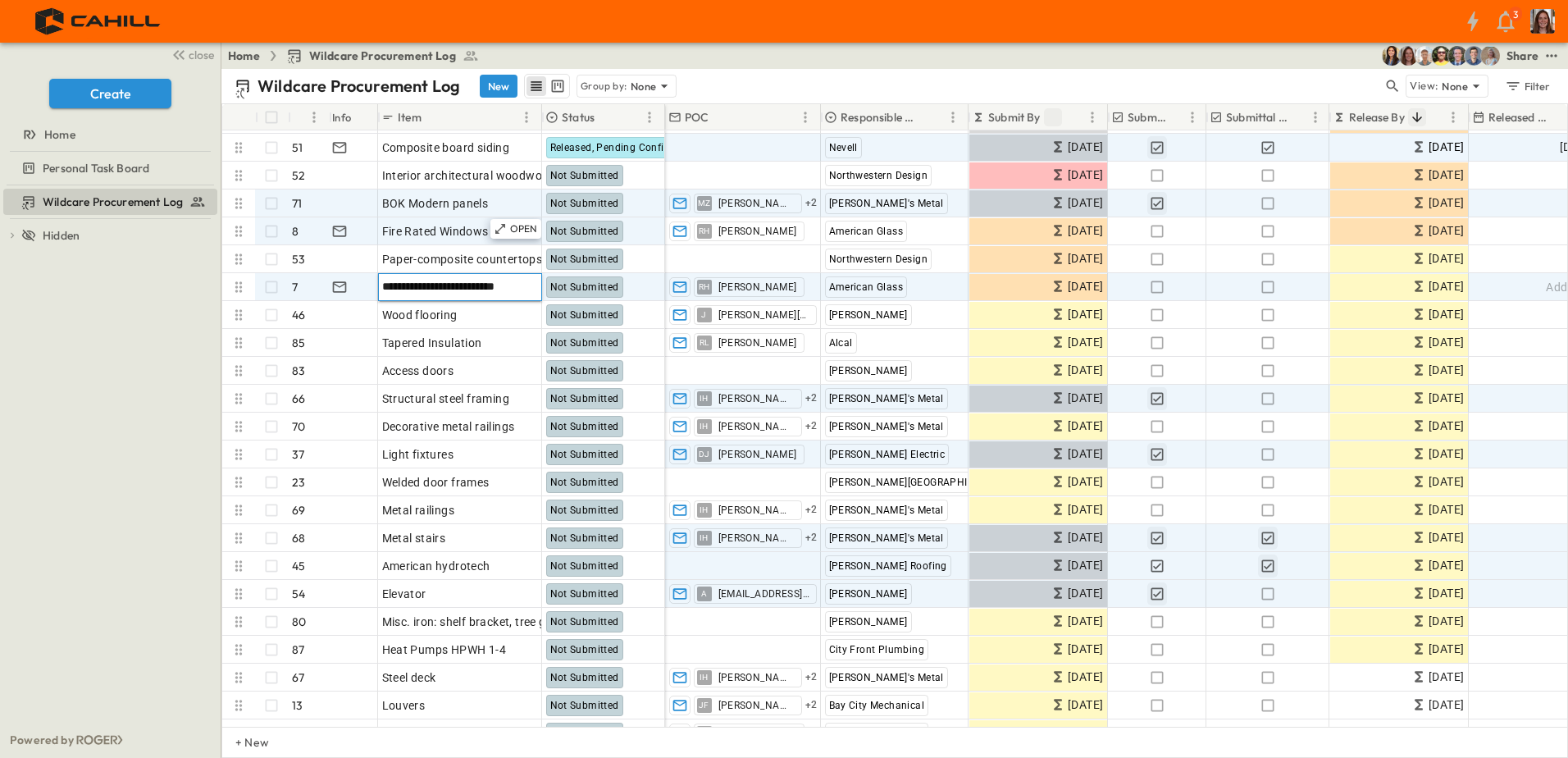
scroll to position [410, 0]
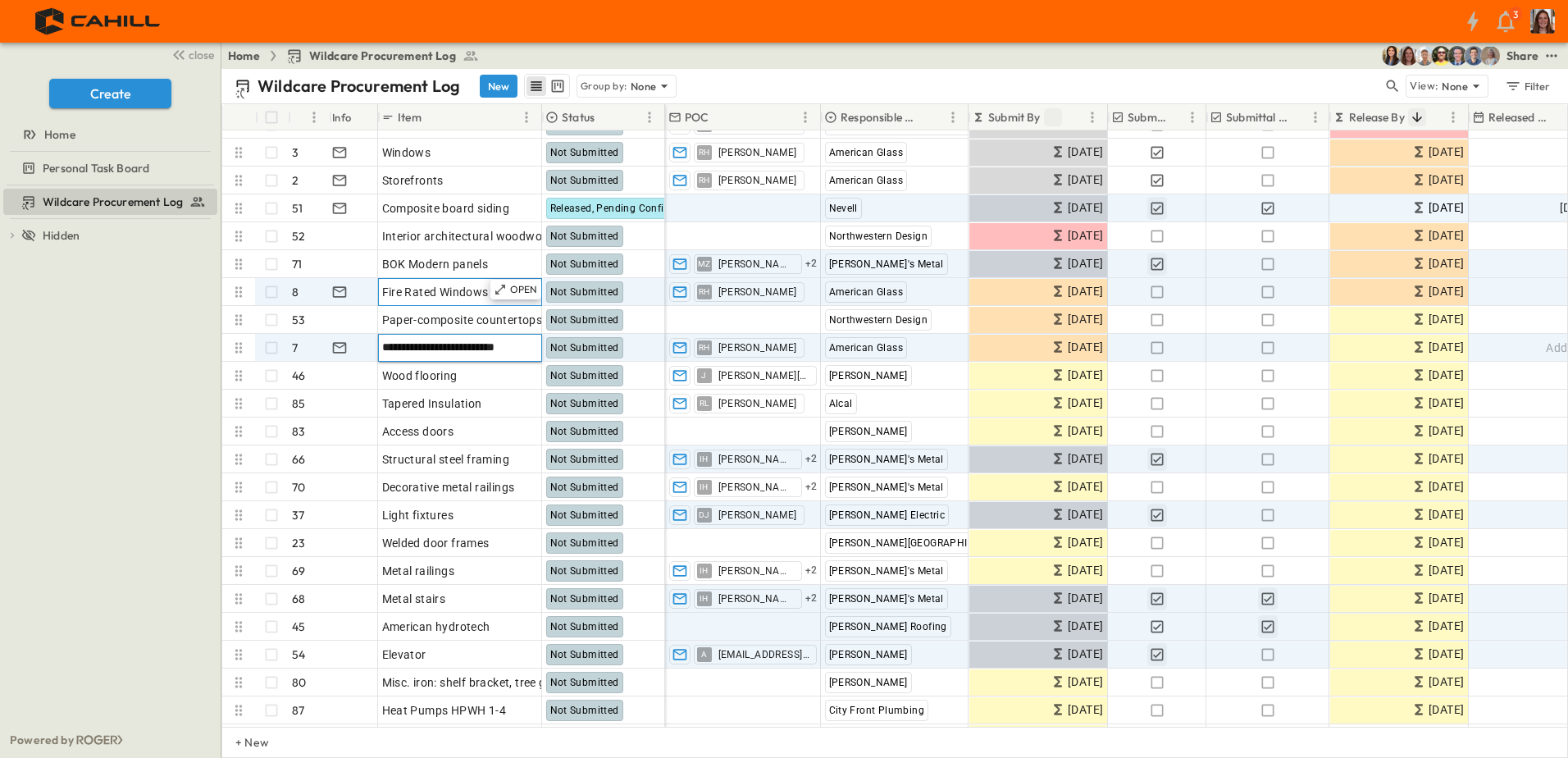
click at [452, 286] on span "Fire Rated Windows" at bounding box center [436, 291] width 107 height 16
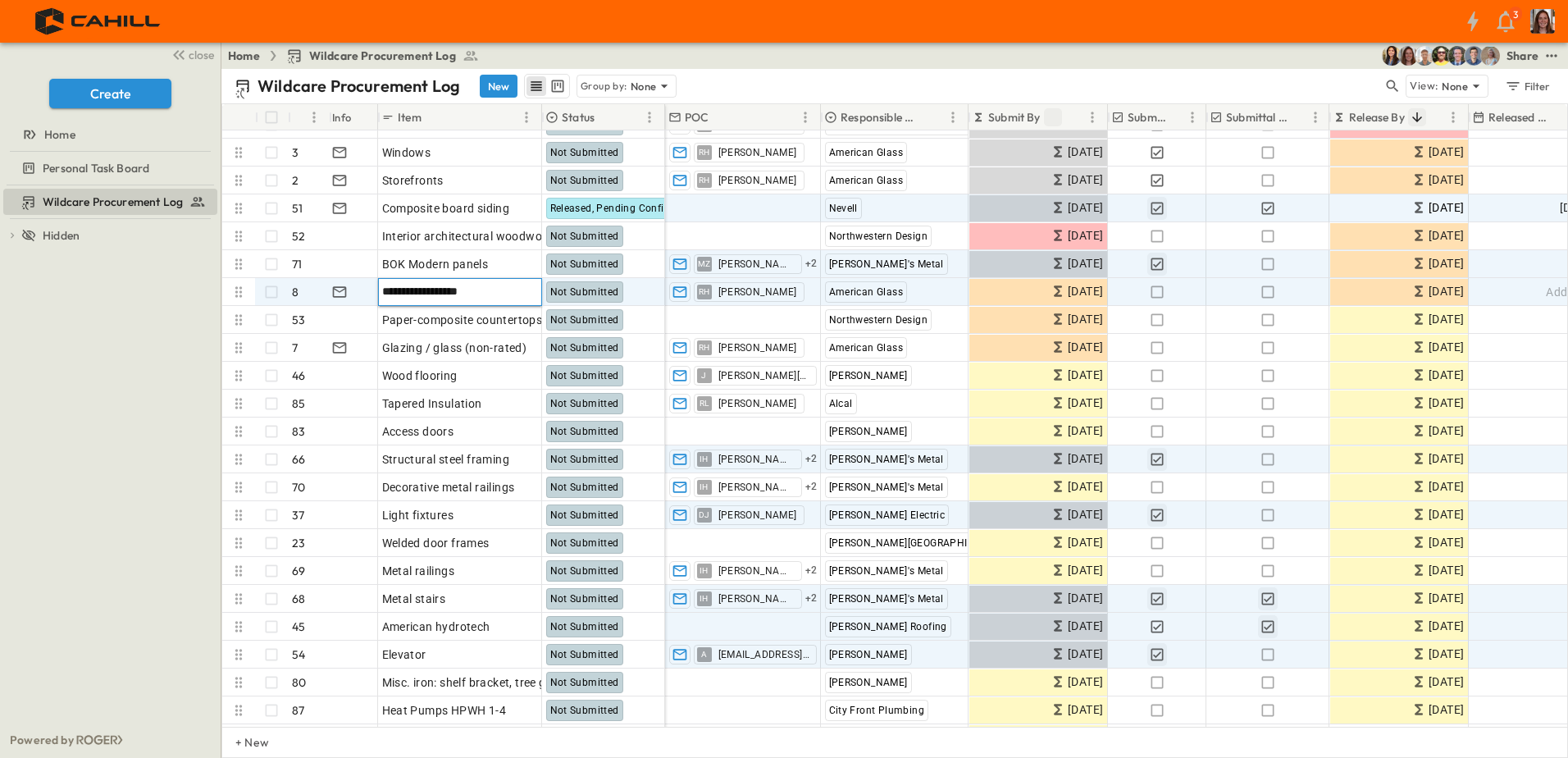
click at [464, 295] on input "**********" at bounding box center [460, 291] width 162 height 20
click at [439, 292] on input "**********" at bounding box center [460, 291] width 162 height 20
click at [506, 290] on input "**********" at bounding box center [460, 291] width 162 height 20
type input "**********"
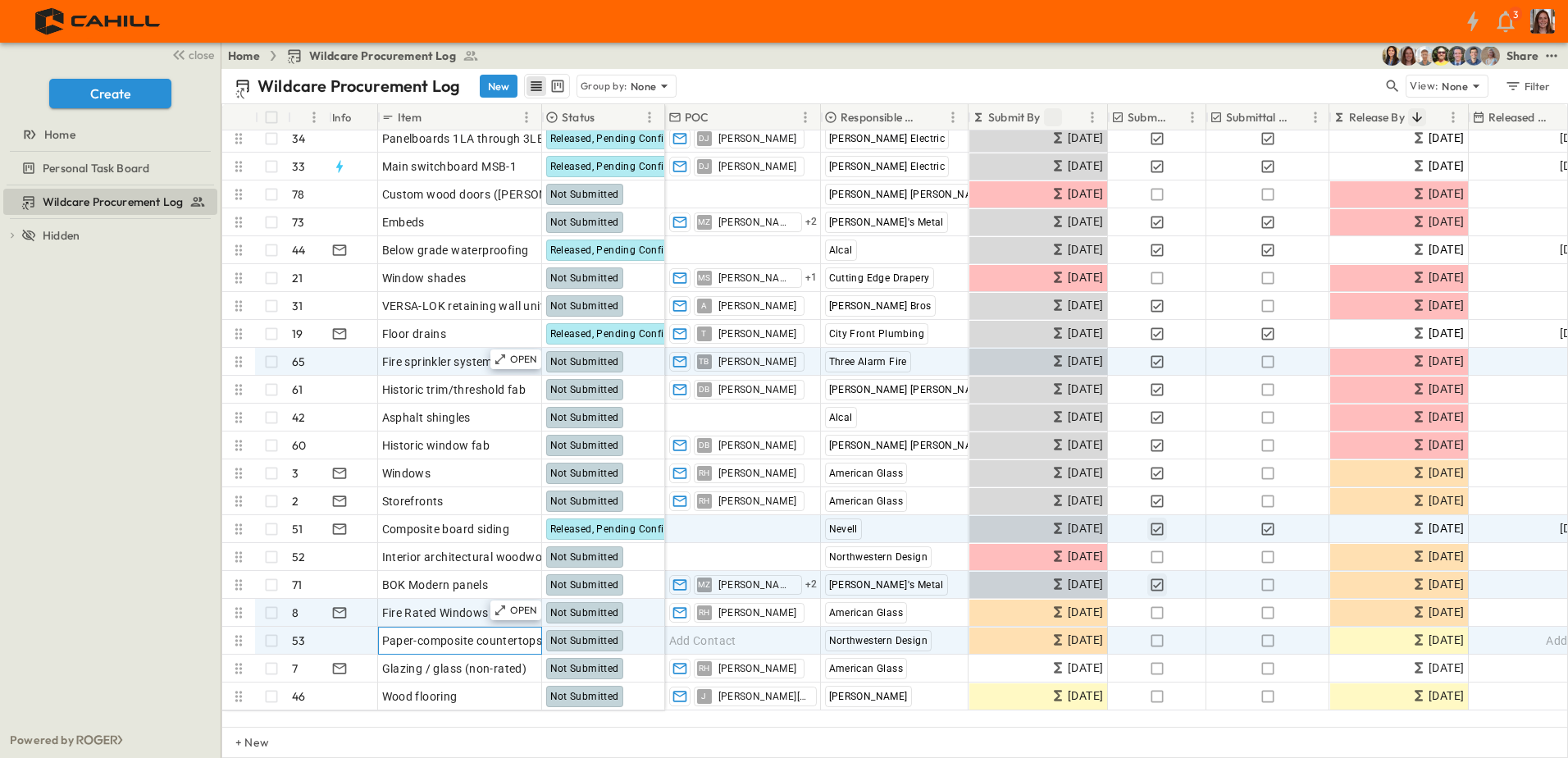
scroll to position [0, 0]
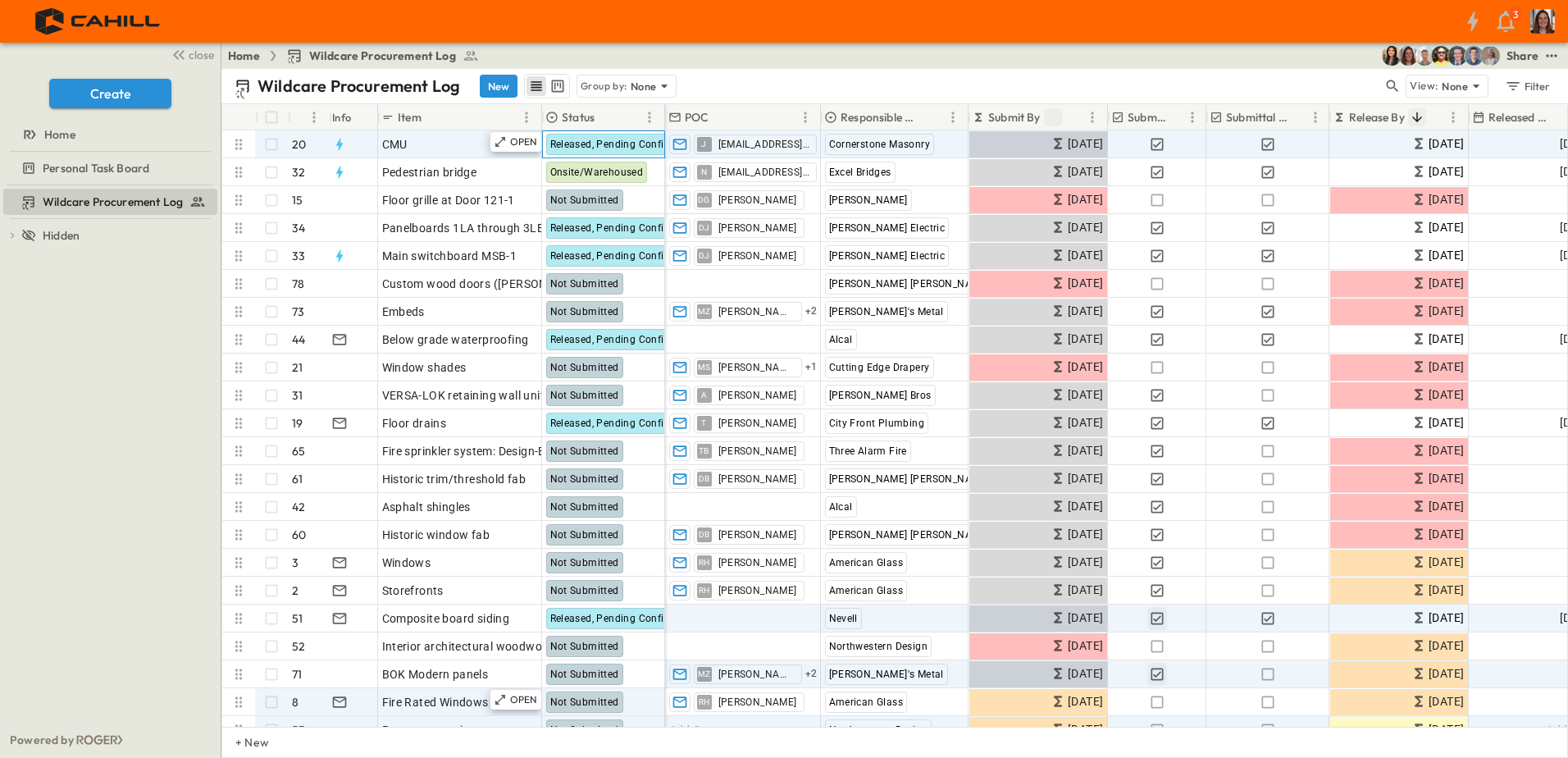
click at [621, 144] on span "Released, Pending Confirm" at bounding box center [614, 144] width 127 height 11
click at [628, 146] on span "Released, Pending Confirm" at bounding box center [614, 144] width 127 height 11
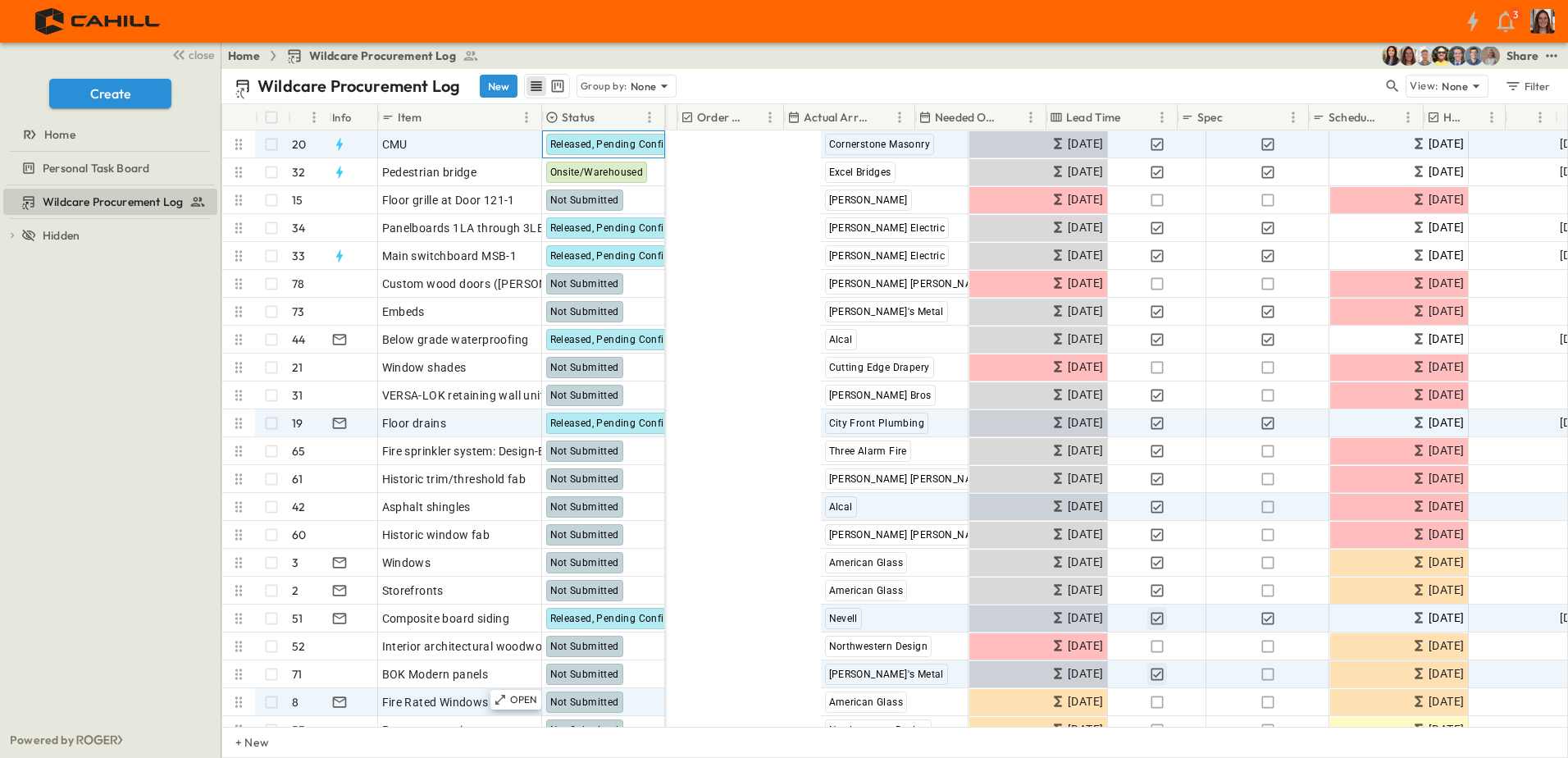
scroll to position [0, 922]
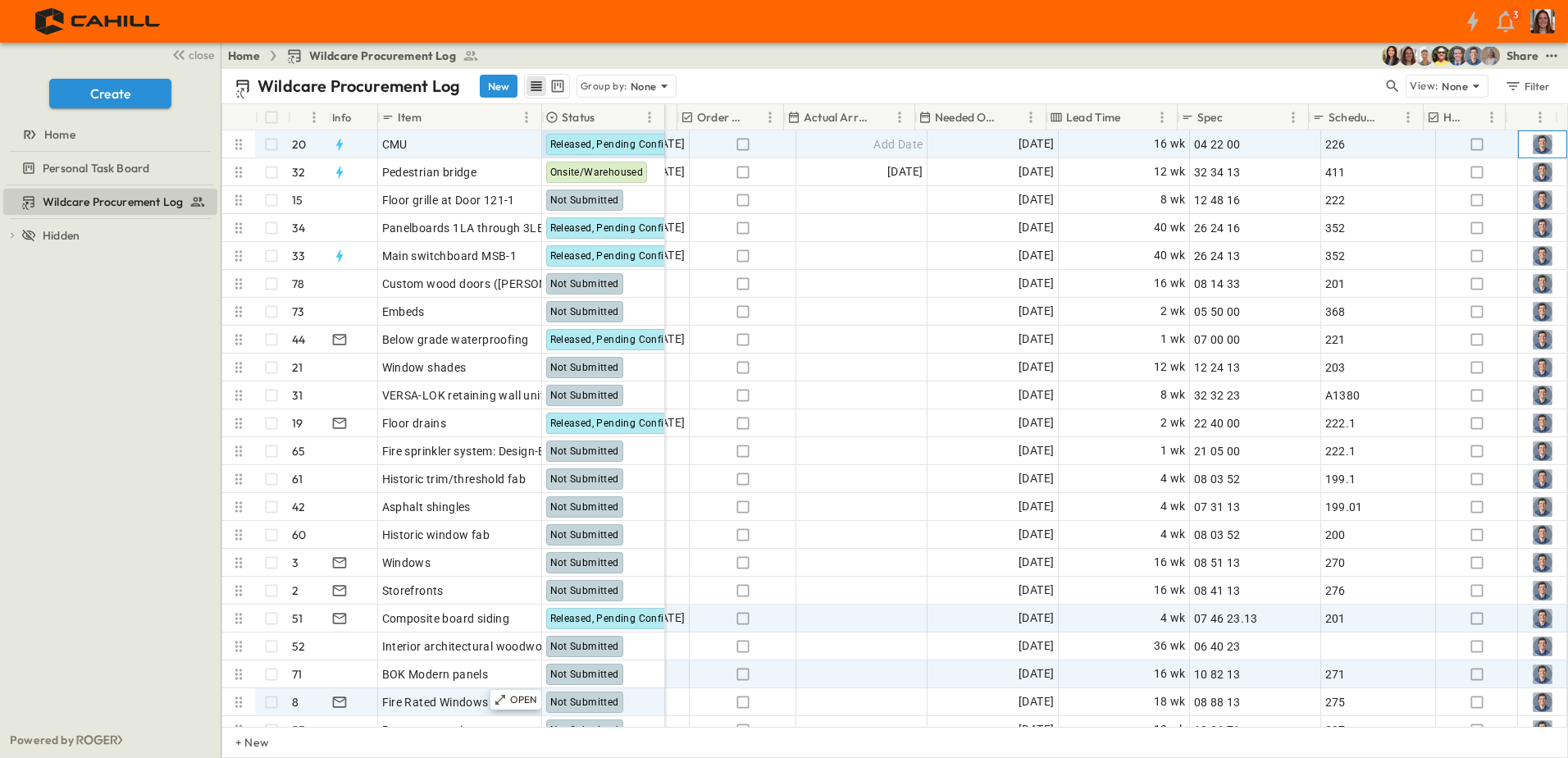
click at [1533, 138] on img at bounding box center [1542, 144] width 20 height 20
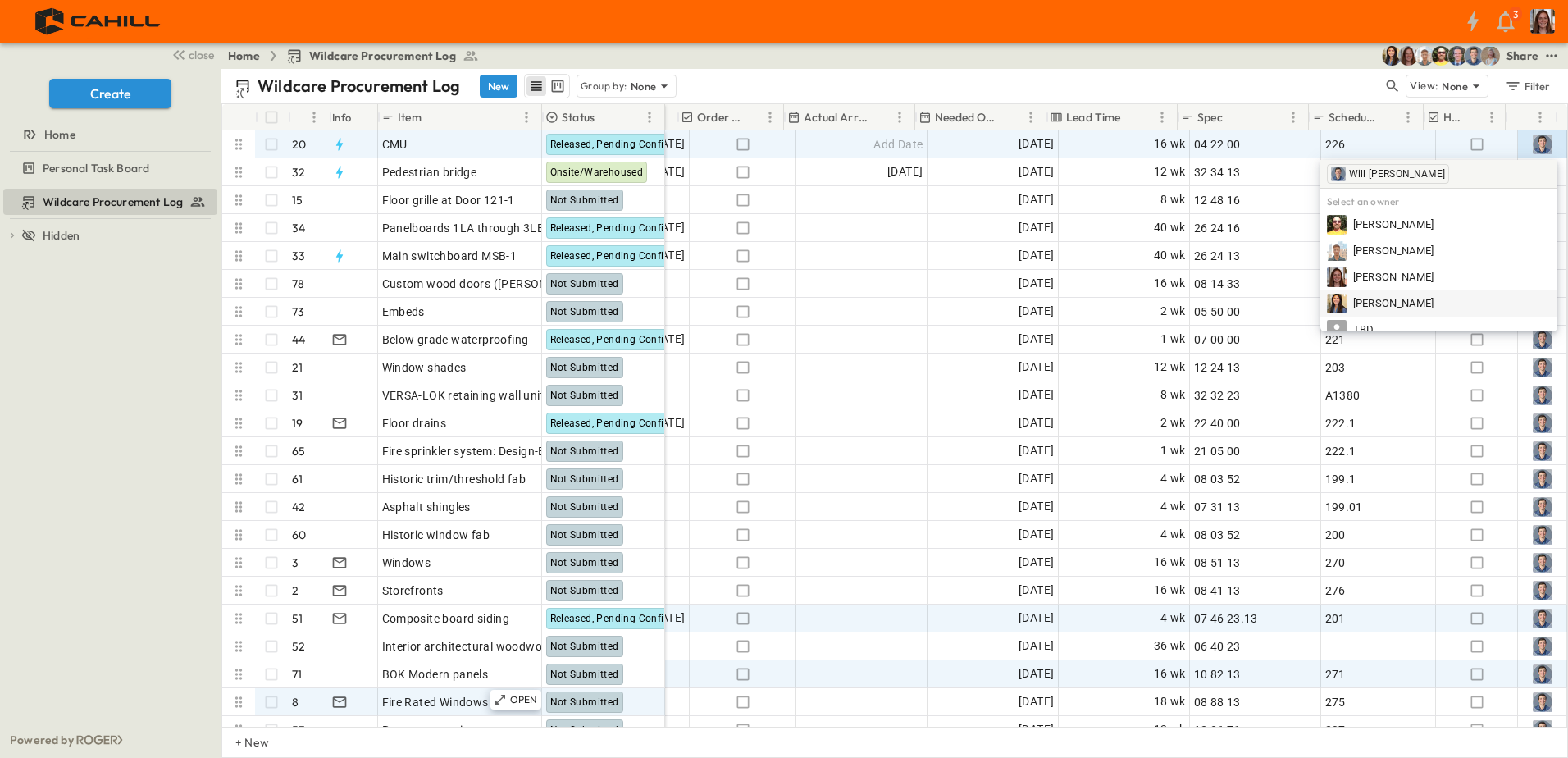
scroll to position [94, 0]
click at [1265, 78] on div "Wildcare Procurement Log New Group by: None" at bounding box center [808, 86] width 1148 height 25
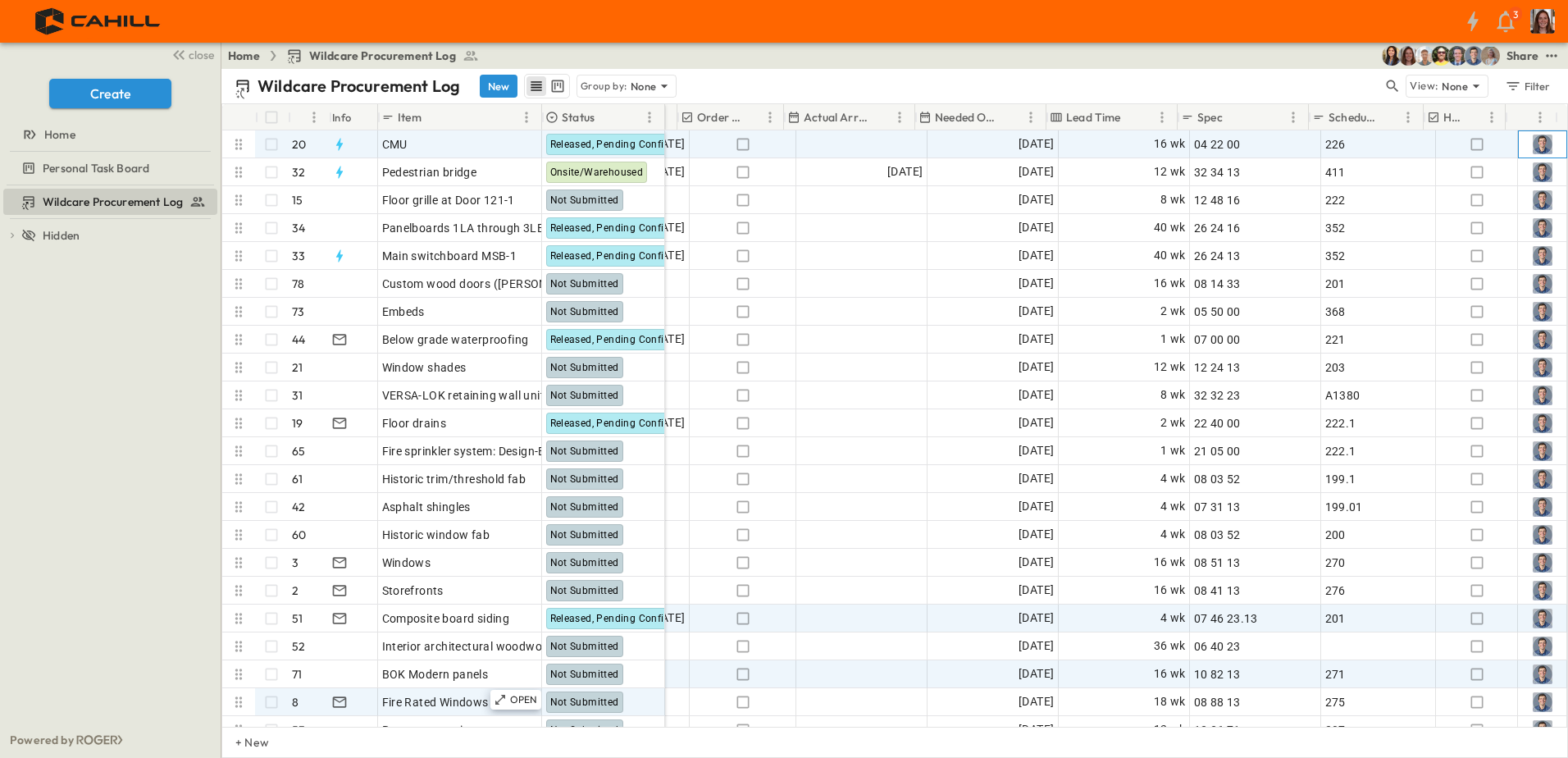
click at [1533, 156] on div at bounding box center [1542, 144] width 47 height 26
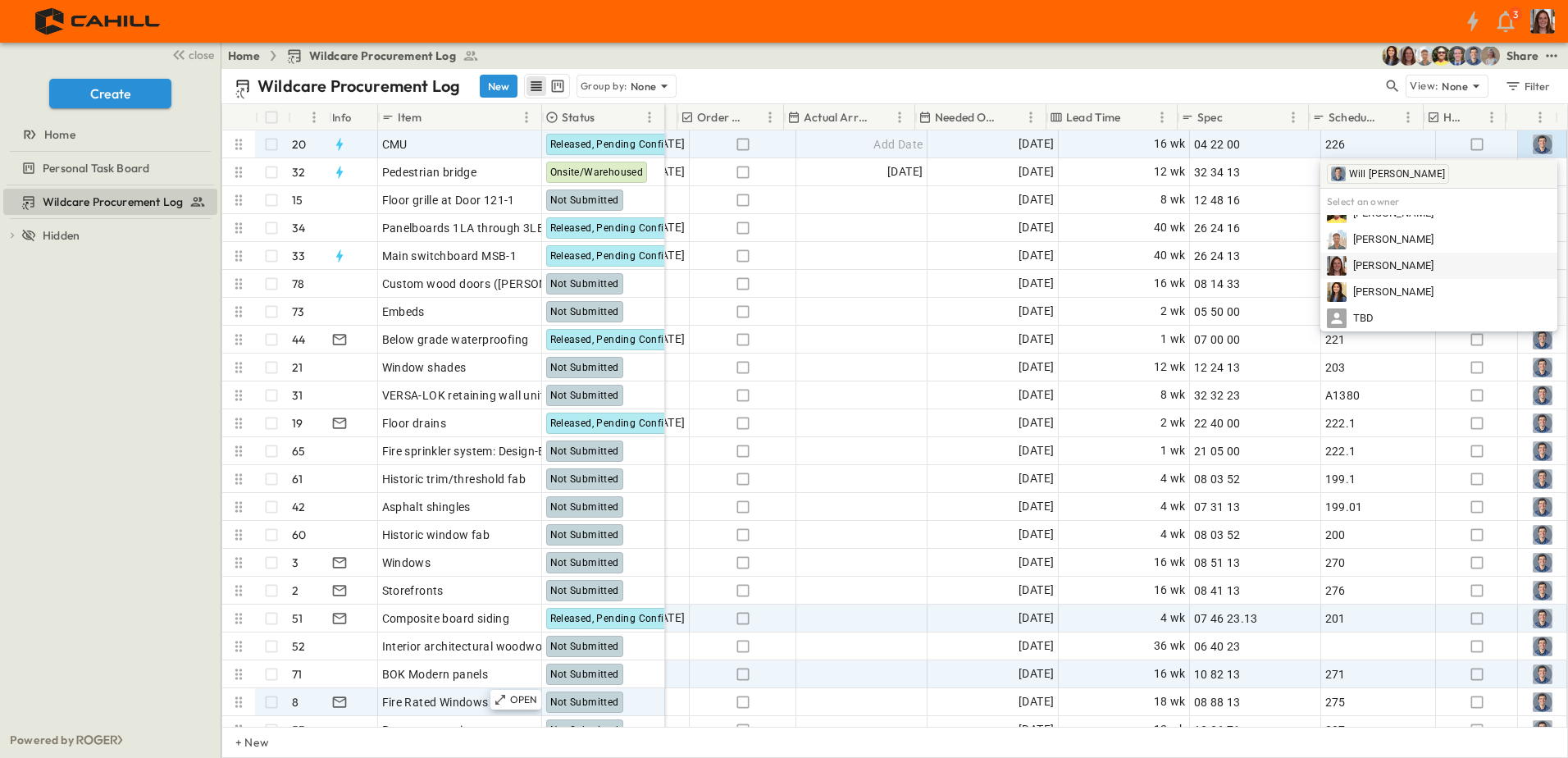
click at [1428, 272] on span "[PERSON_NAME]" at bounding box center [1392, 266] width 80 height 16
click at [1274, 69] on div "Wildcare Procurement Log New Group by: None View: None Filter" at bounding box center [895, 86] width 1347 height 34
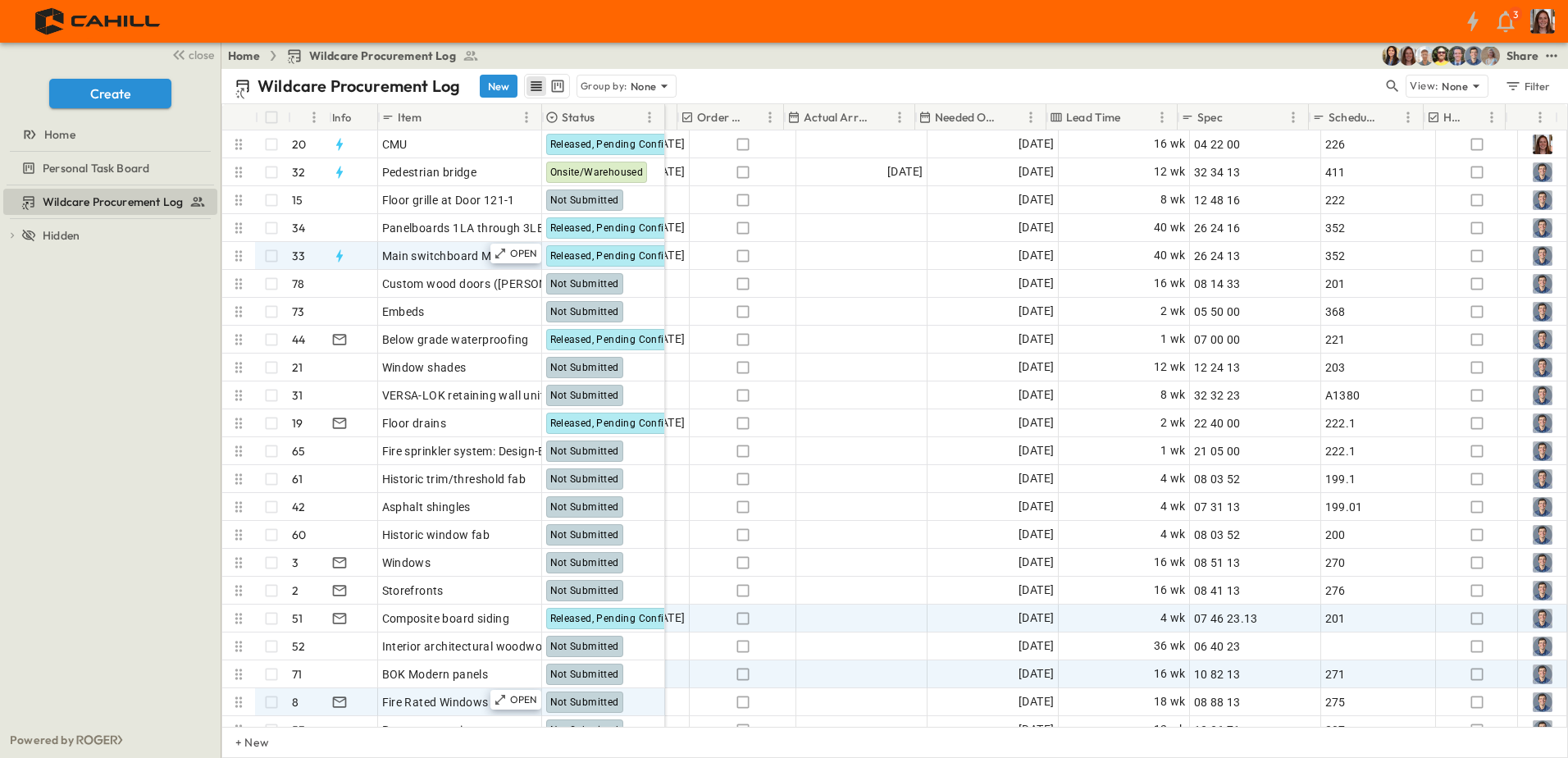
scroll to position [0, 44]
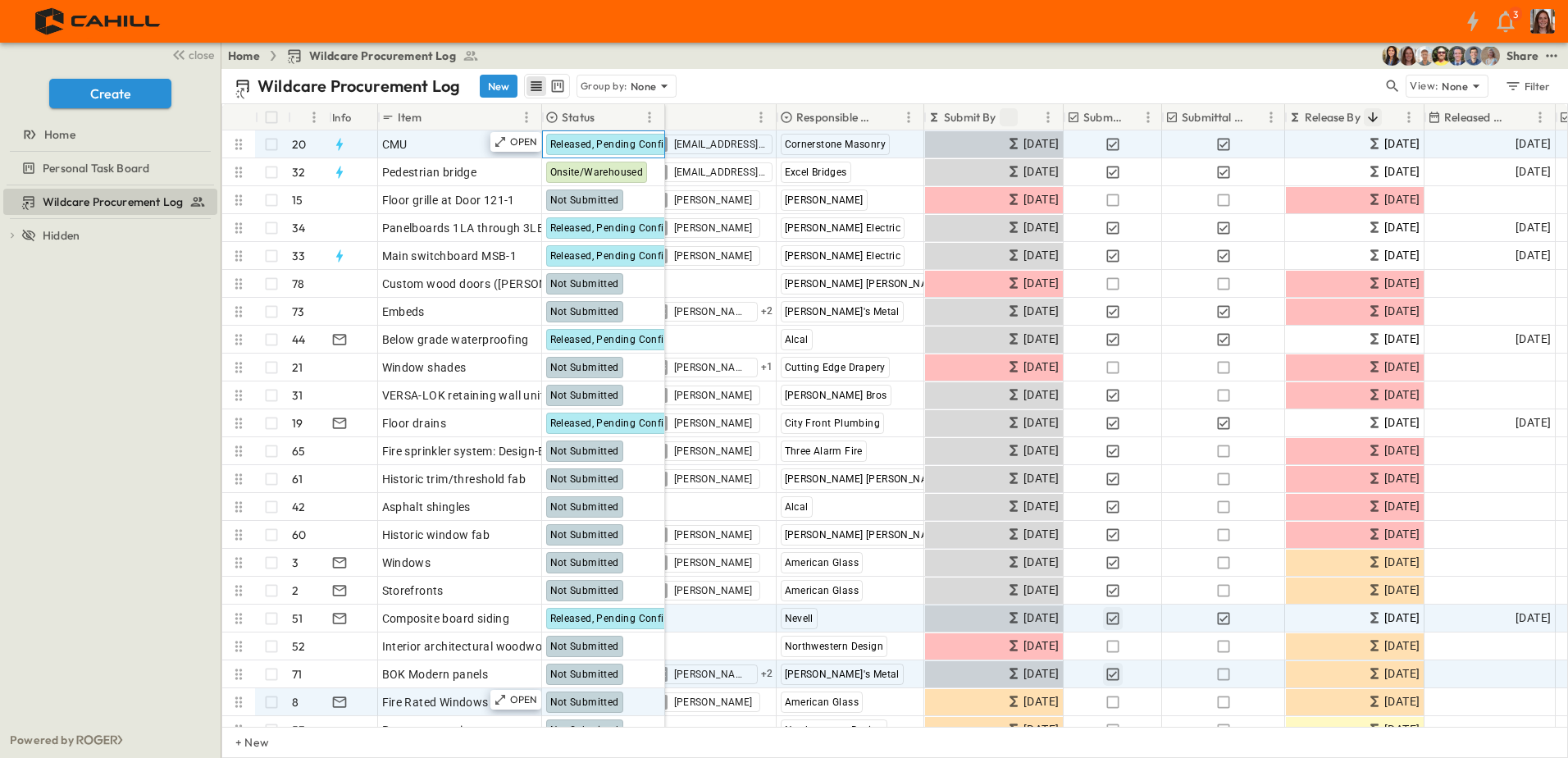
click at [591, 140] on span "Released, Pending Confirm" at bounding box center [614, 144] width 127 height 11
click at [646, 145] on span "Released, Pending Confirm" at bounding box center [614, 144] width 127 height 11
click at [718, 146] on span "[EMAIL_ADDRESS][DOMAIN_NAME]" at bounding box center [720, 144] width 91 height 13
click at [619, 149] on span "Released, Pending Confirm" at bounding box center [614, 144] width 127 height 11
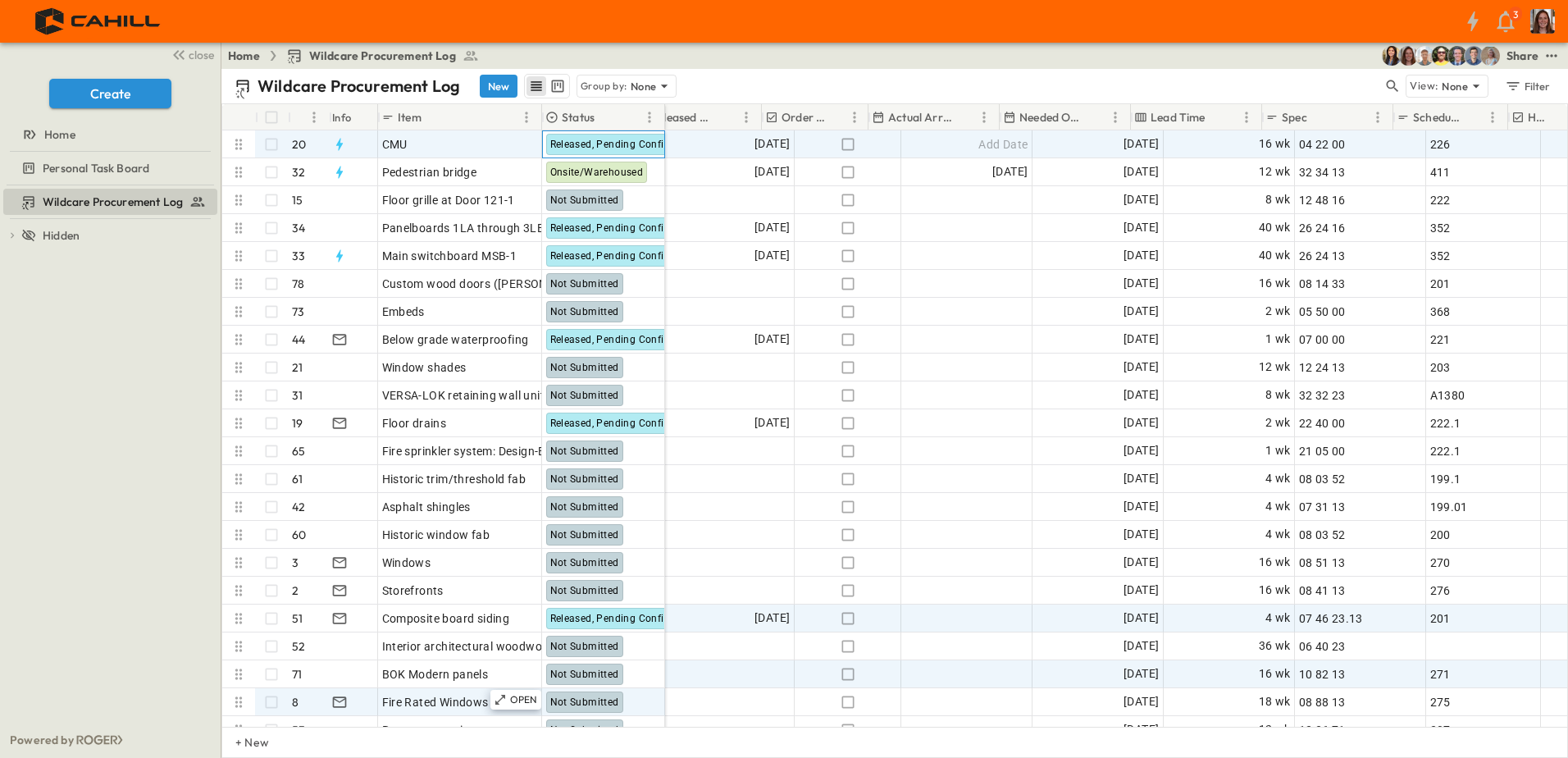
scroll to position [0, 801]
click at [851, 145] on icon "button" at bounding box center [852, 144] width 16 height 16
click at [1007, 151] on span "Add Date" at bounding box center [1007, 144] width 49 height 16
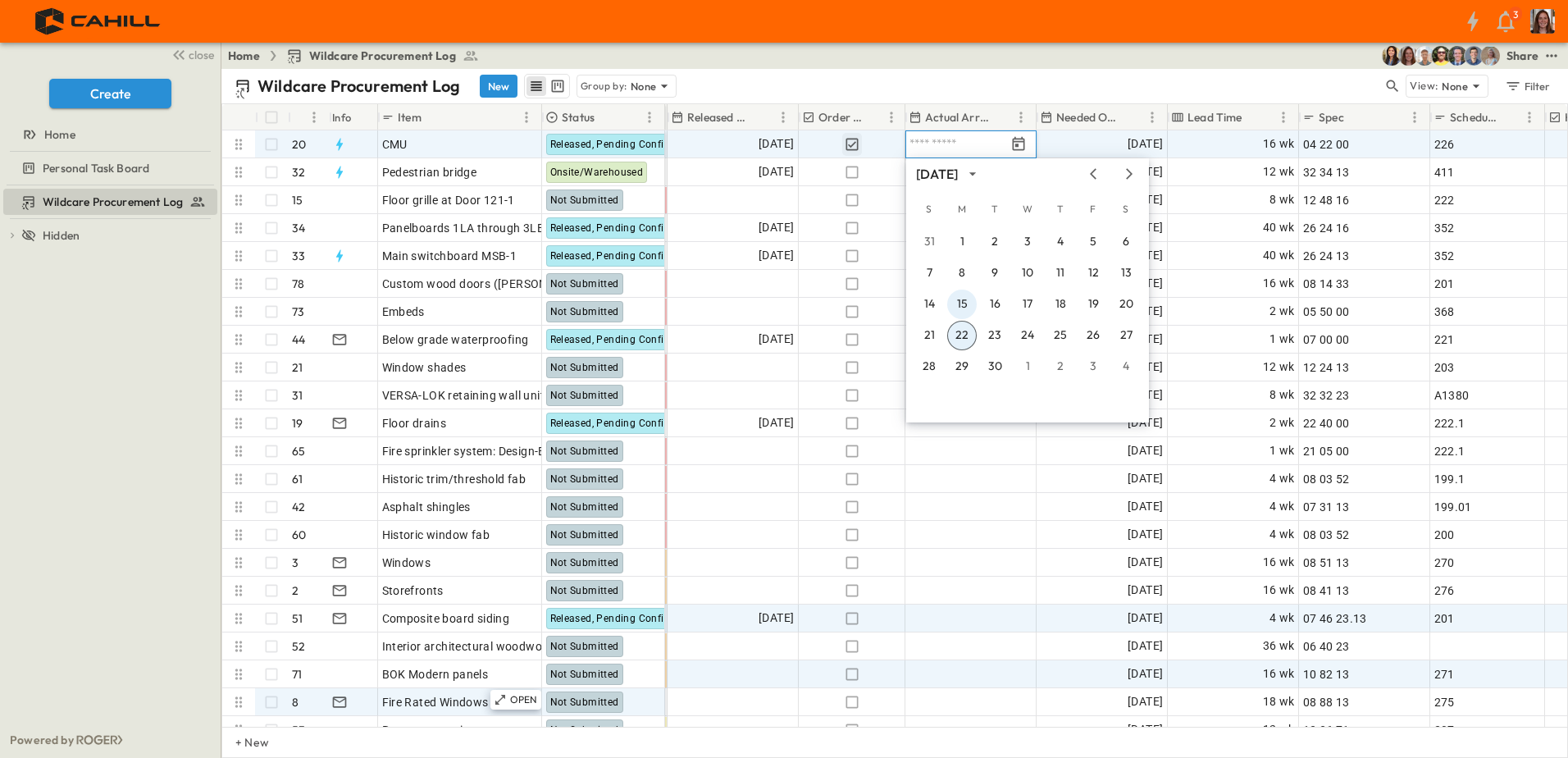
click at [957, 301] on button "15" at bounding box center [962, 304] width 29 height 29
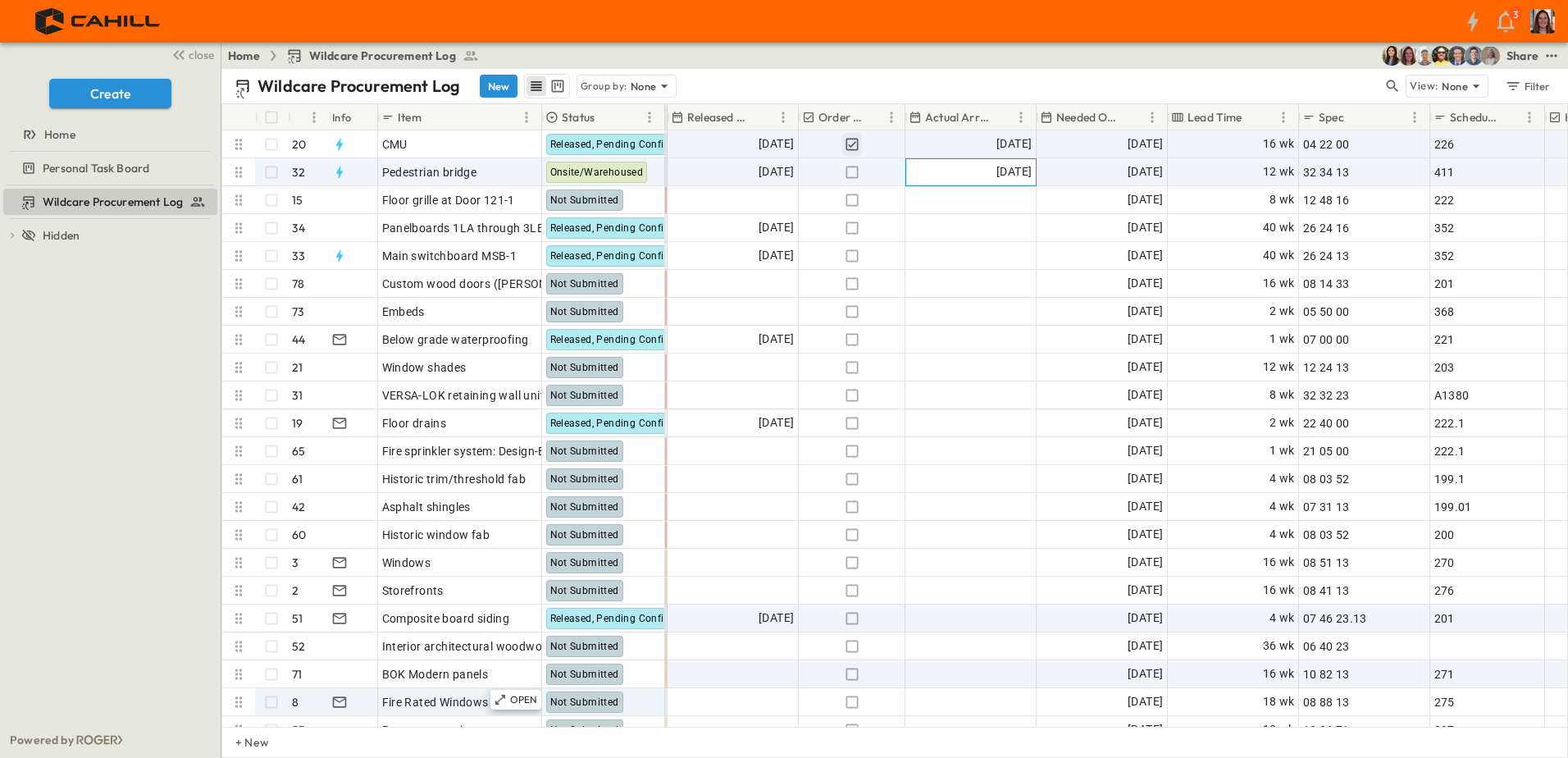
click at [996, 179] on span "[DATE]" at bounding box center [1013, 172] width 35 height 19
click at [1094, 203] on icon "Previous month" at bounding box center [1093, 202] width 20 height 13
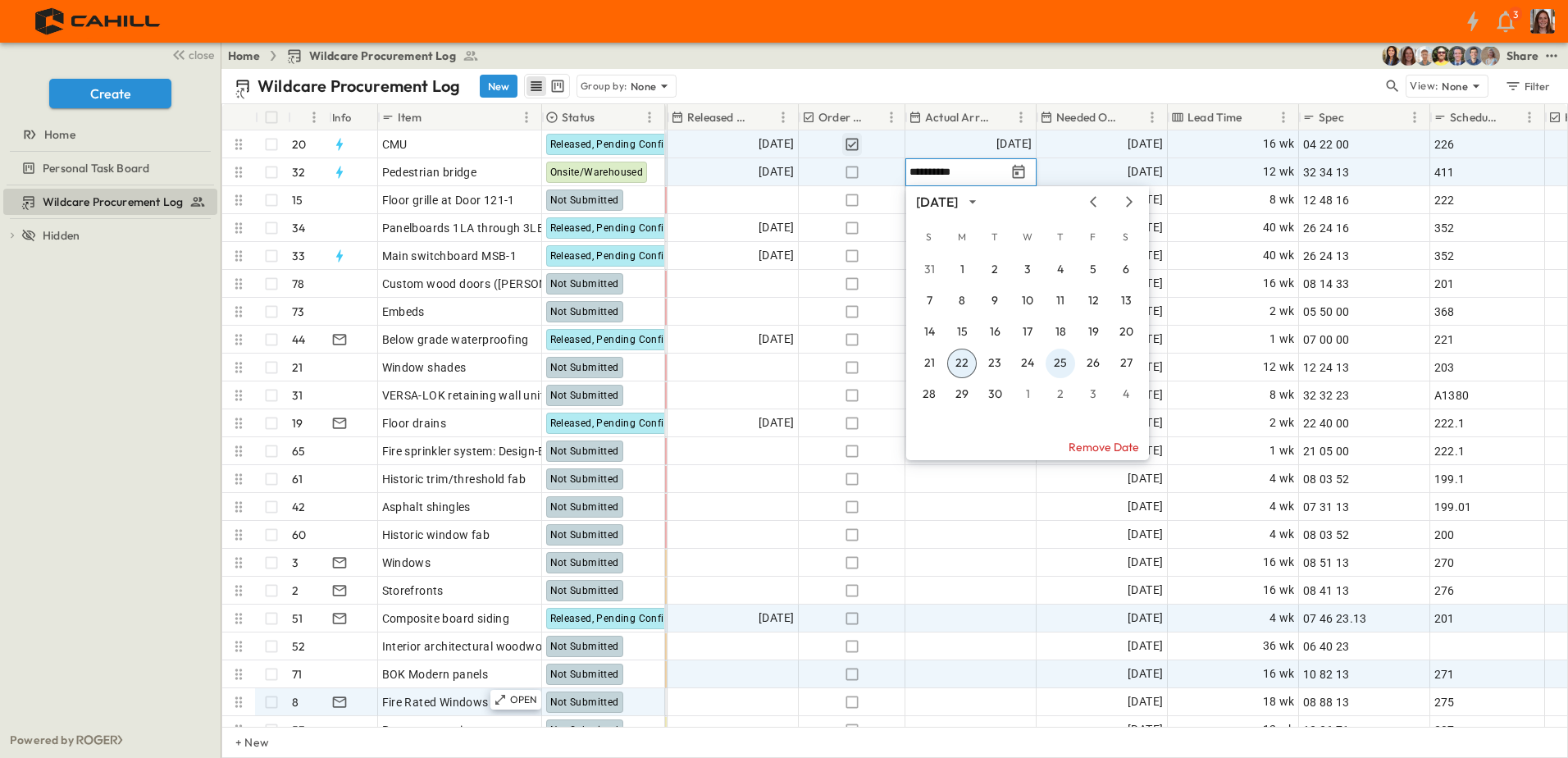
click at [1063, 362] on button "25" at bounding box center [1060, 363] width 29 height 29
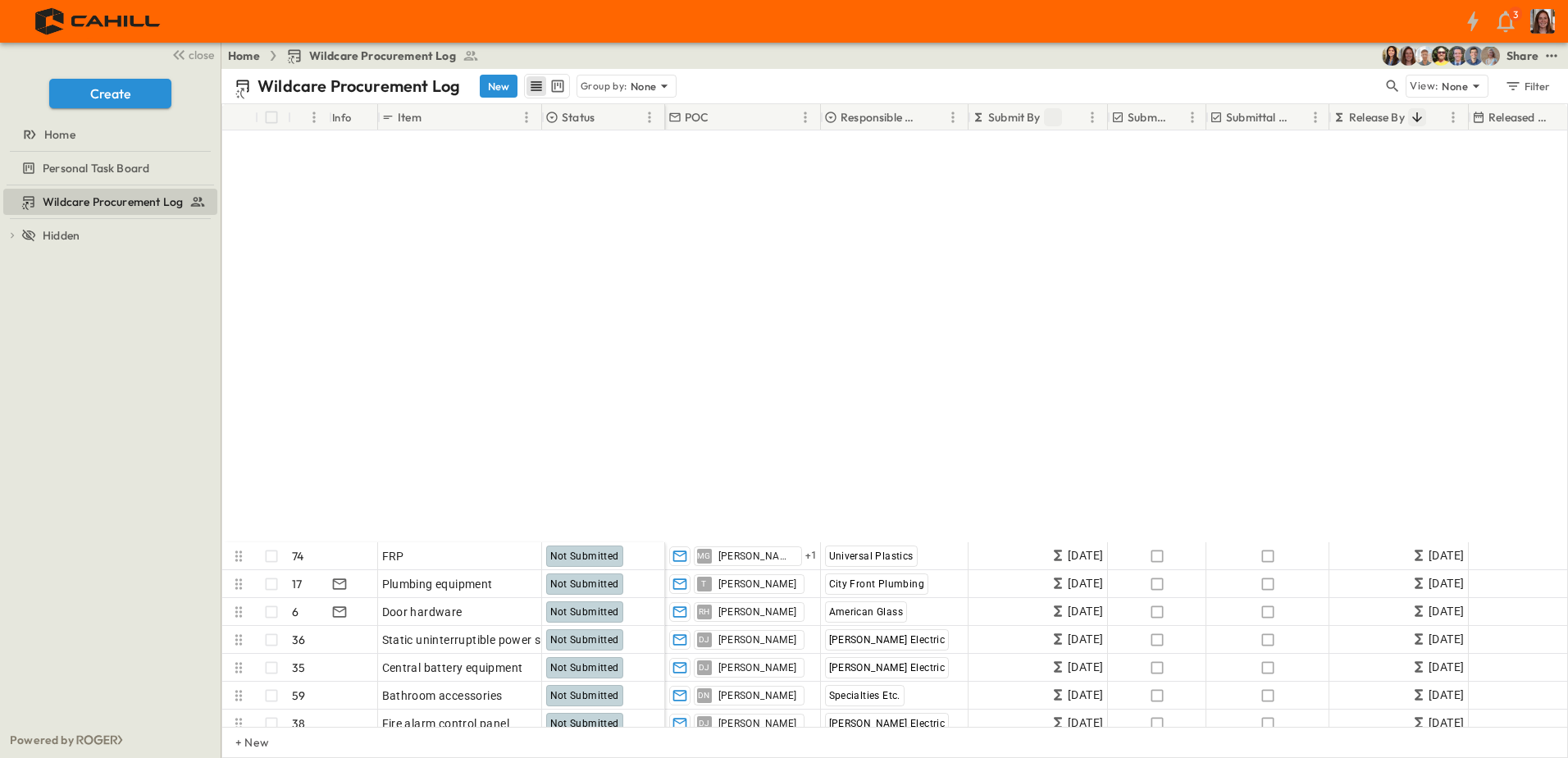
scroll to position [1558, 0]
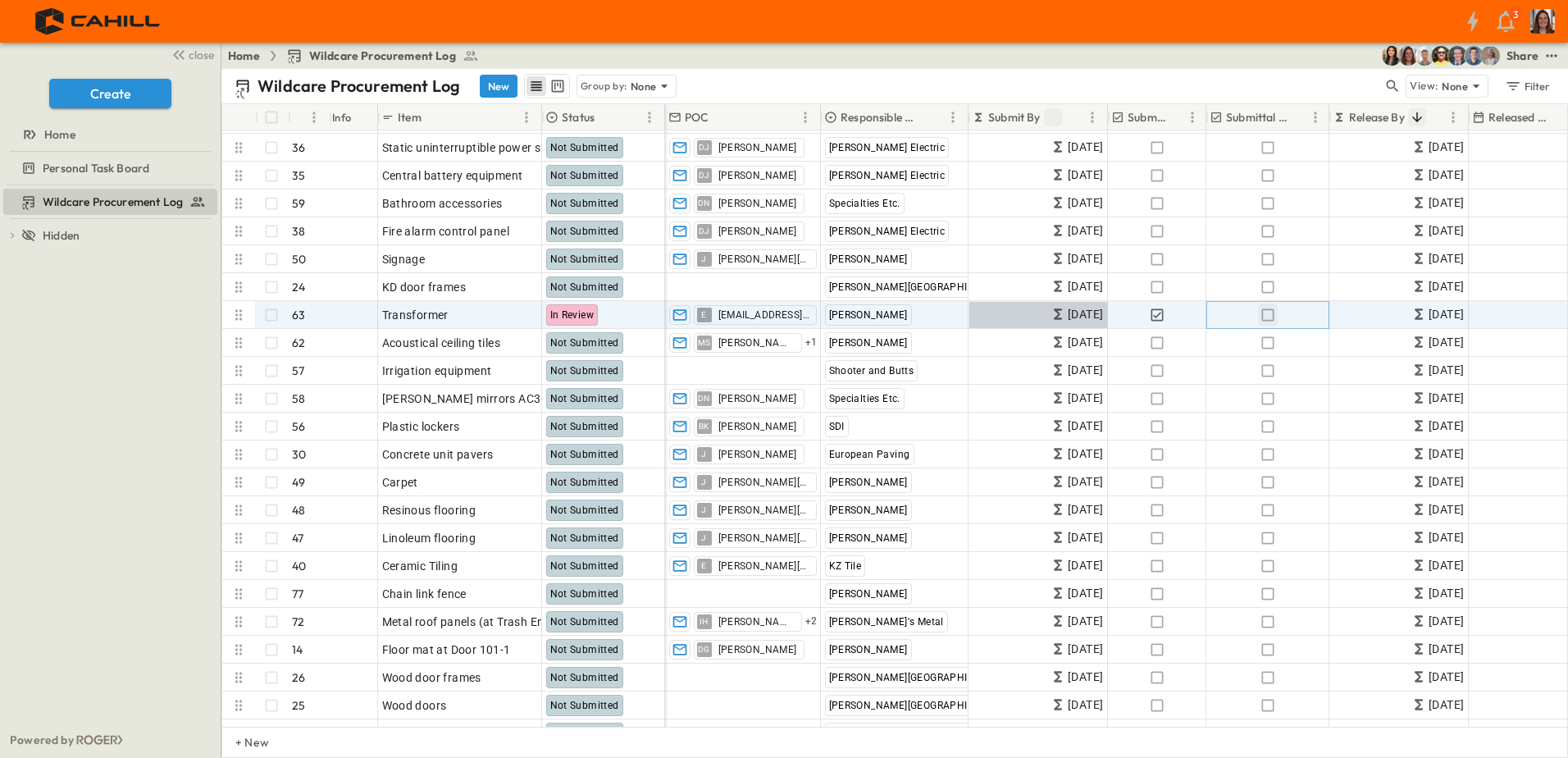
click at [1269, 318] on icon "button" at bounding box center [1267, 314] width 16 height 16
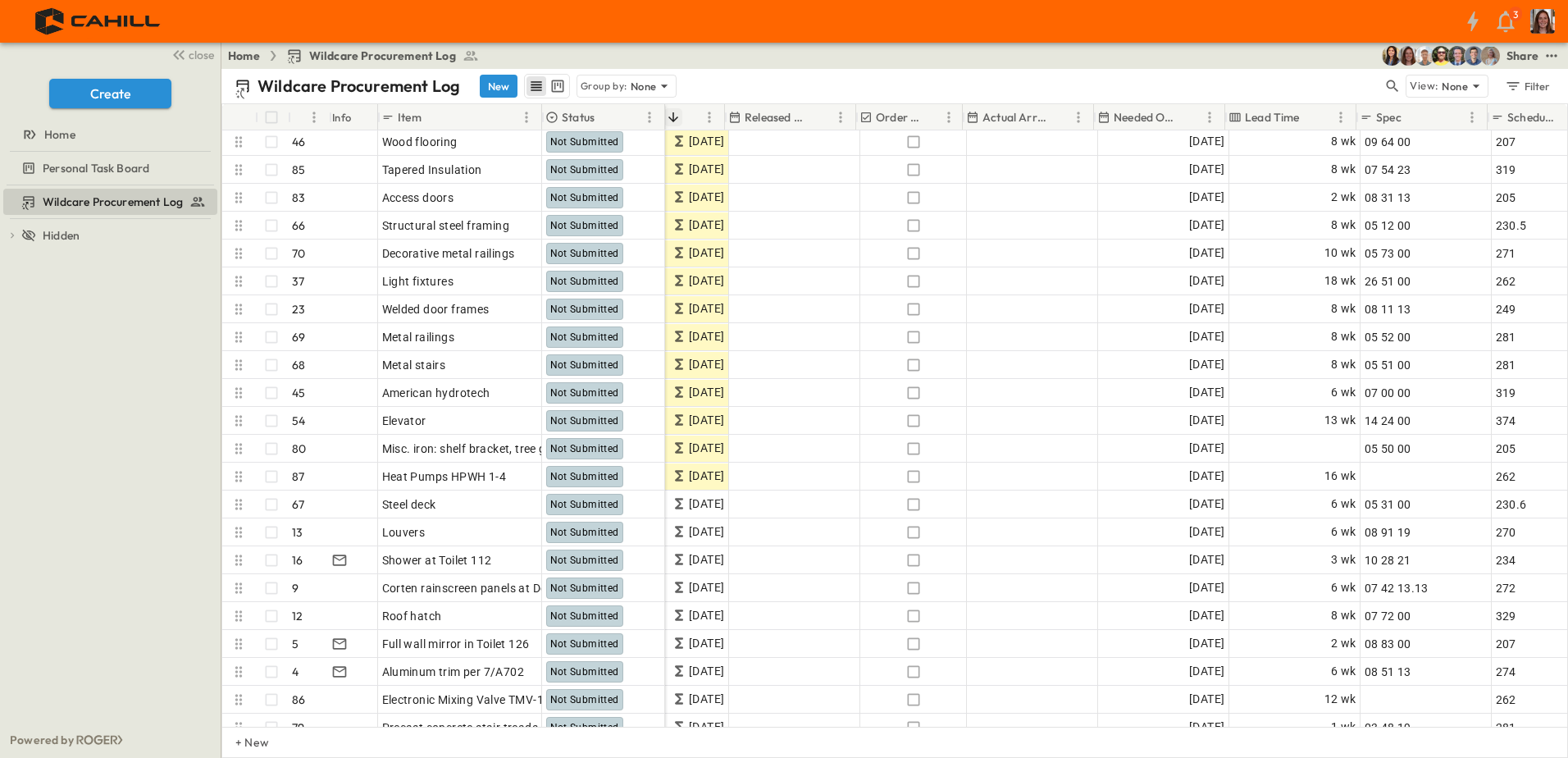
scroll to position [644, 759]
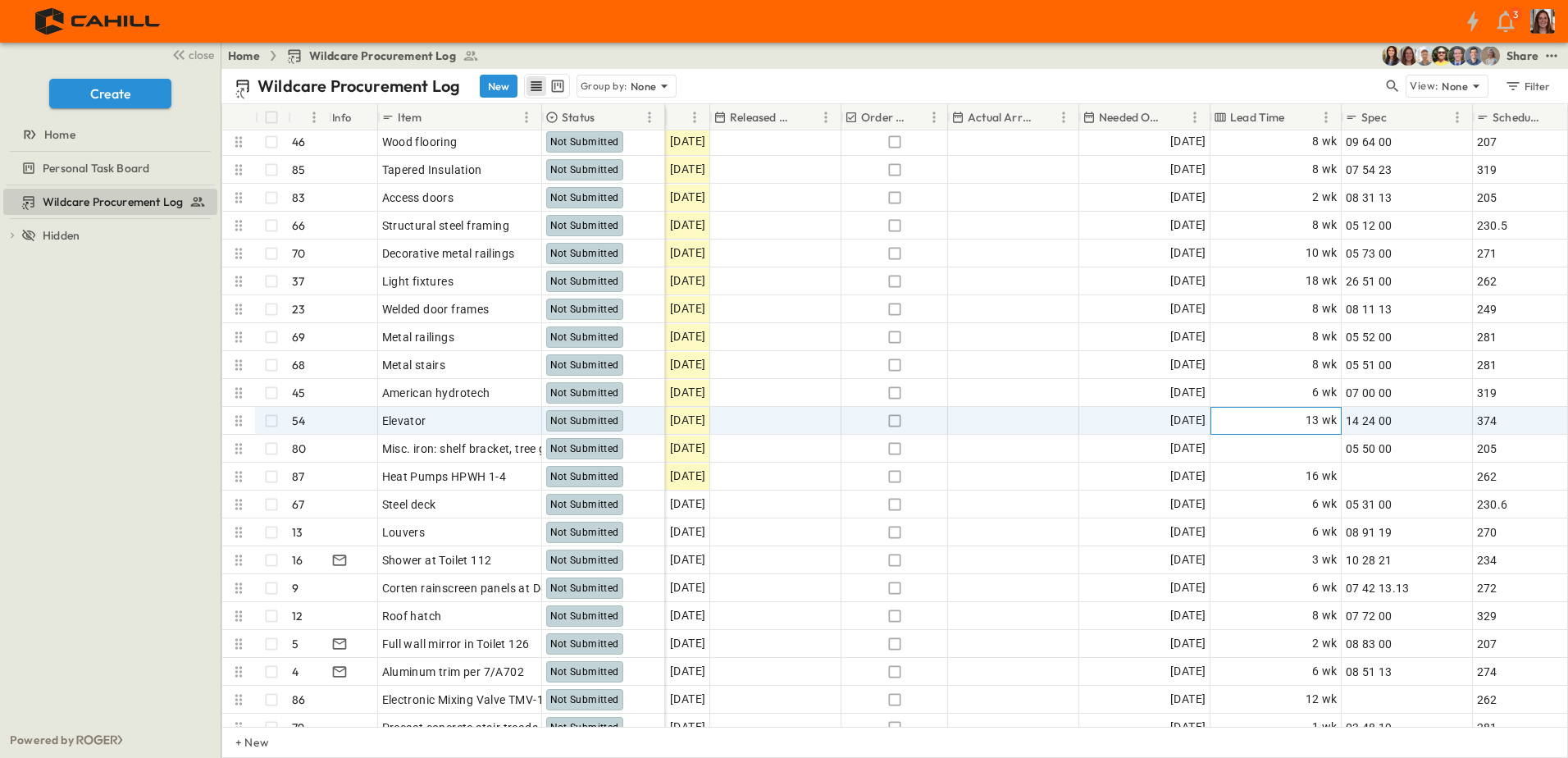
click at [1280, 416] on div "13 wk" at bounding box center [1276, 420] width 129 height 26
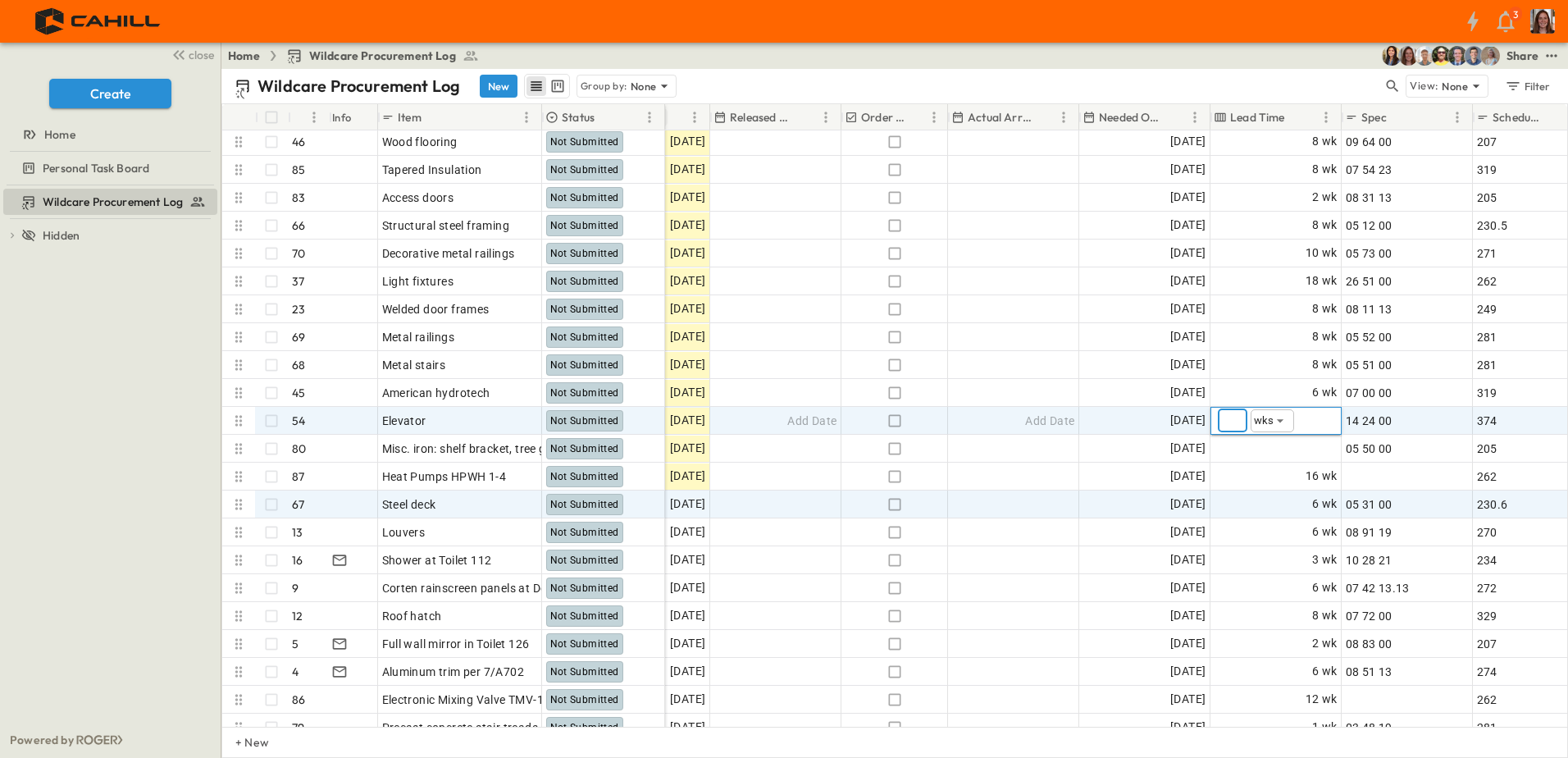
type input "**"
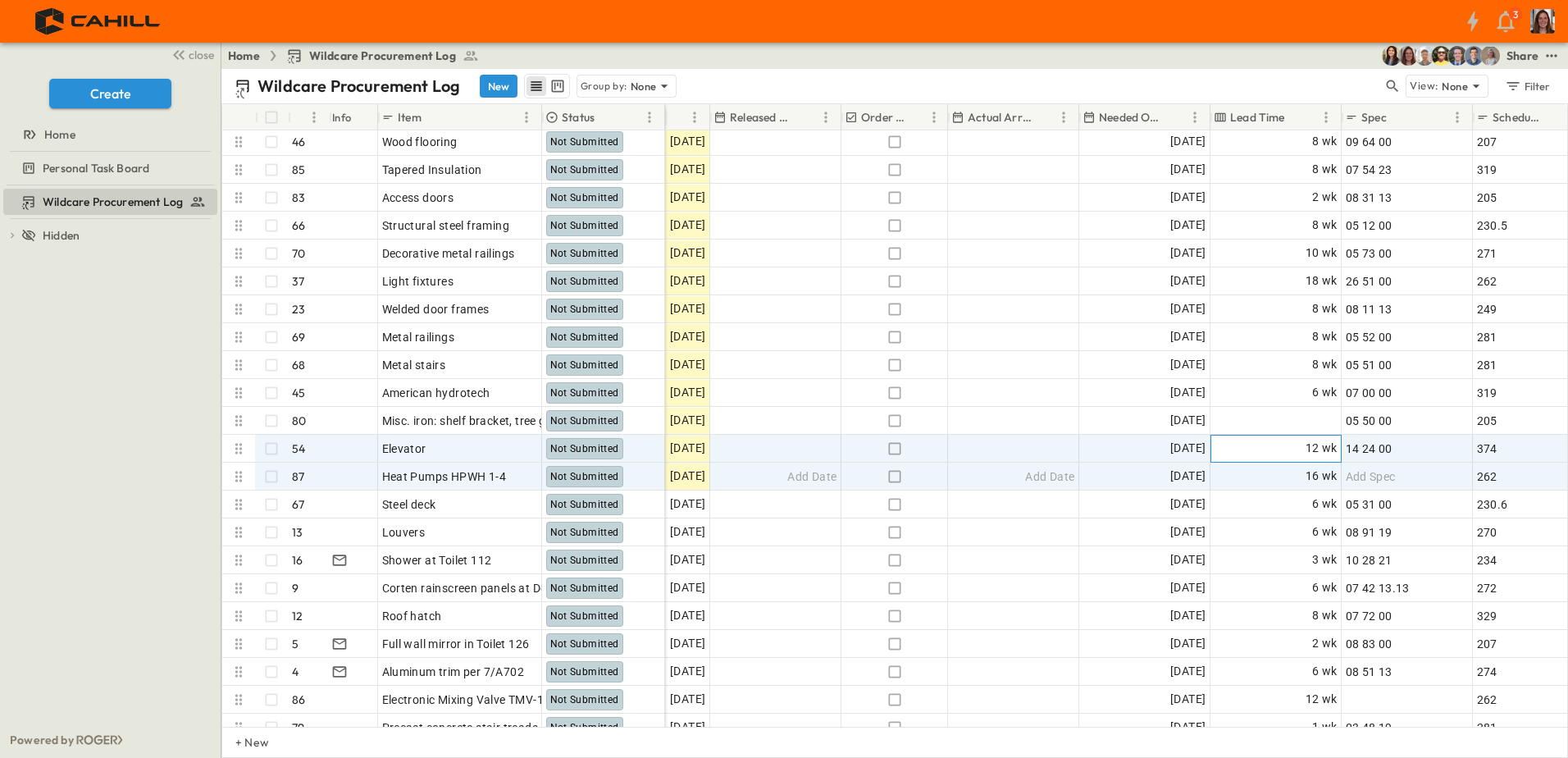
click at [1238, 452] on div "12 wk" at bounding box center [1276, 449] width 129 height 26
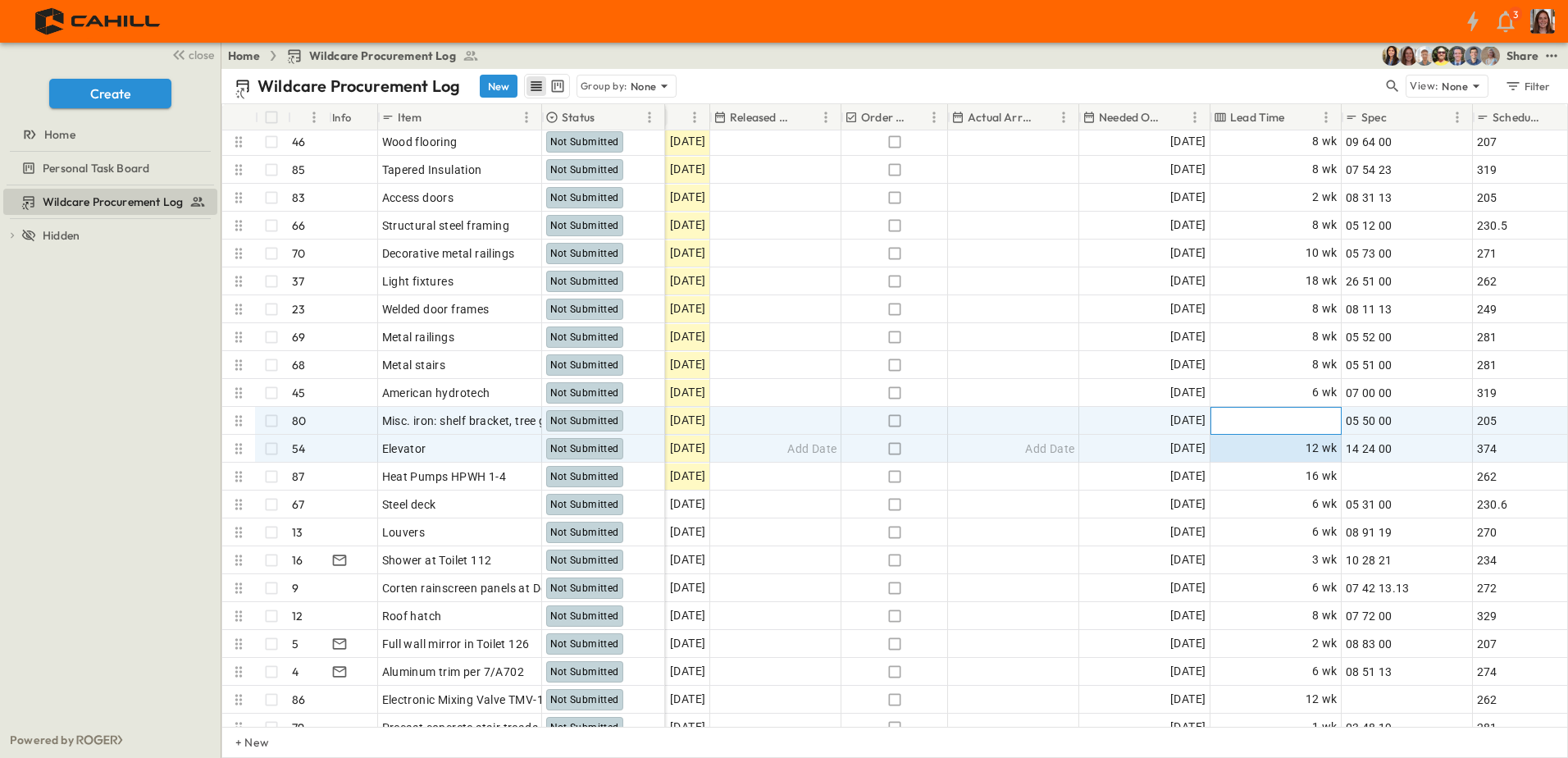
click at [1249, 412] on div "Add Duration" at bounding box center [1276, 420] width 129 height 26
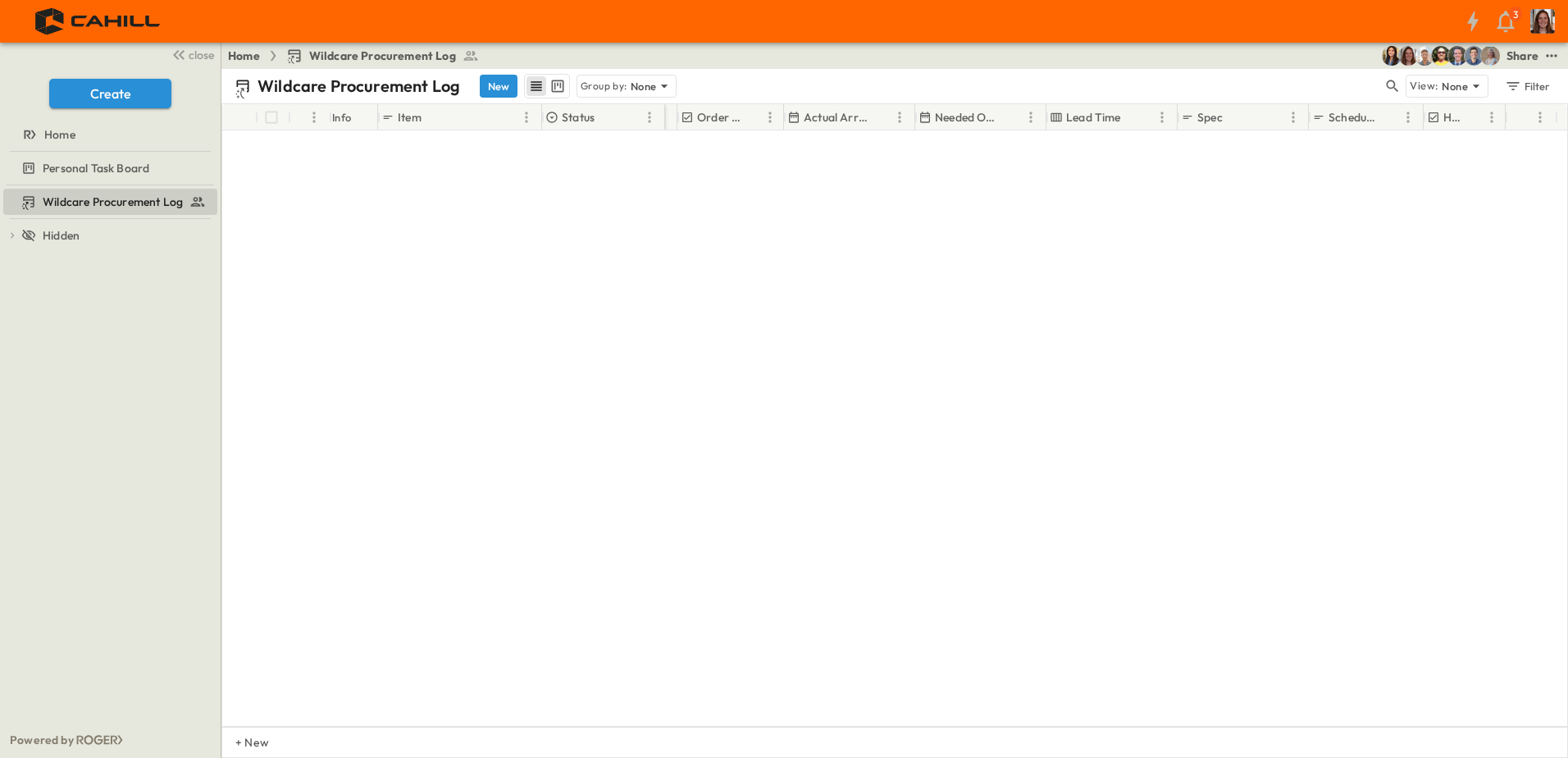
scroll to position [0, 922]
